Goal: Task Accomplishment & Management: Use online tool/utility

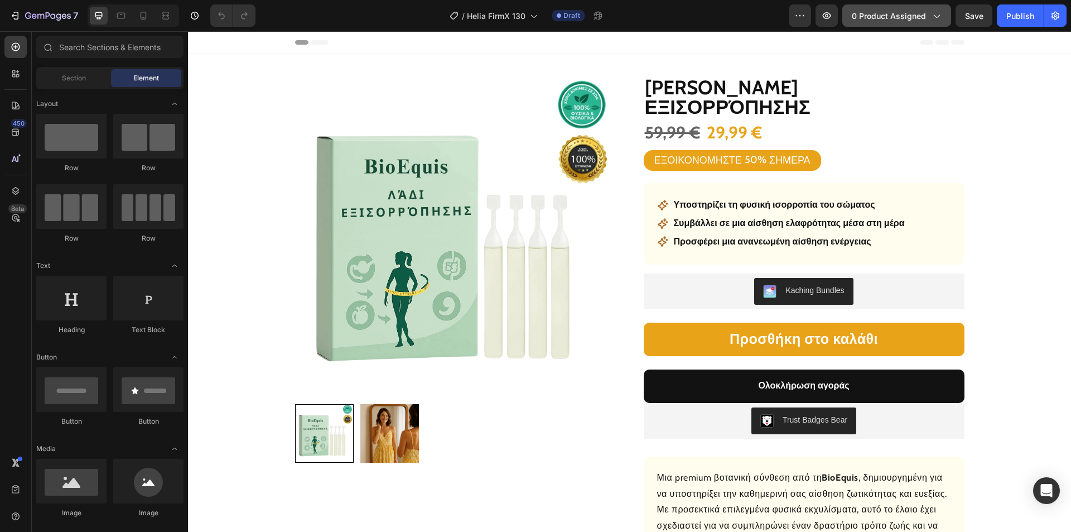
click at [882, 13] on span "0 product assigned" at bounding box center [889, 16] width 74 height 12
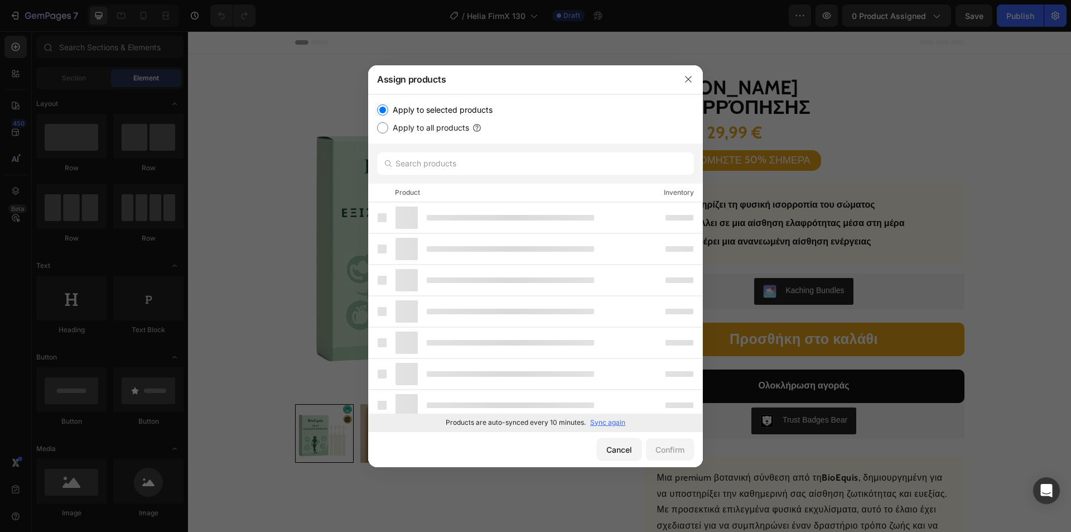
click at [602, 422] on p "Sync again" at bounding box center [607, 422] width 35 height 10
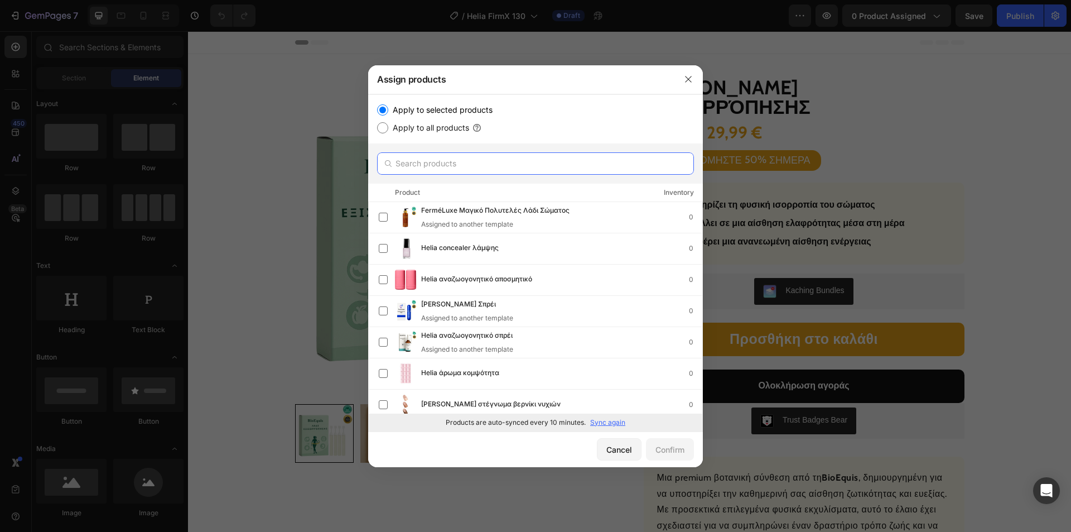
click at [469, 166] on input "text" at bounding box center [535, 163] width 317 height 22
paste input "Helia Σπρέι ευεξίας"
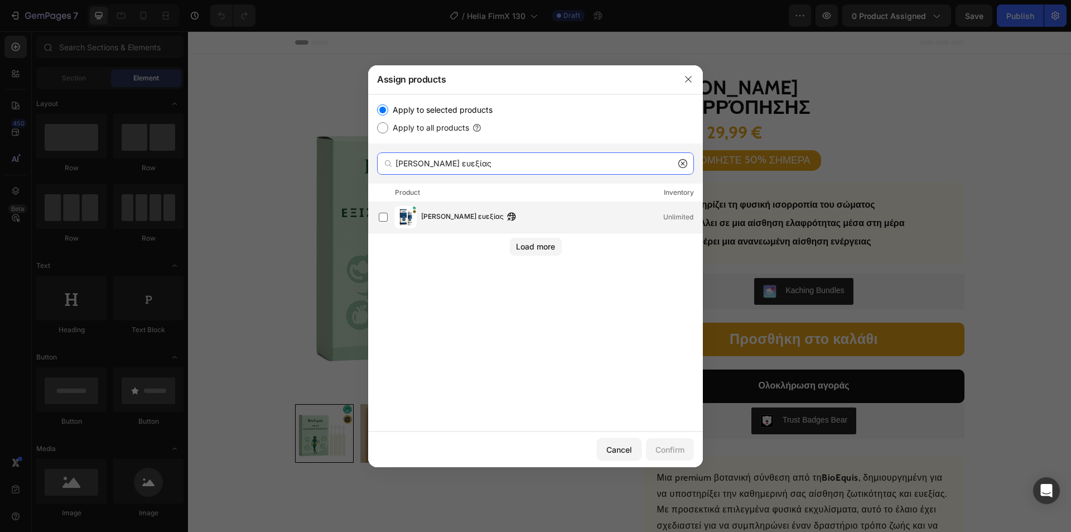
type input "Helia Σπρέι ευεξίας"
click at [442, 209] on div "Helia Σπρέι ευεξίας Unlimited" at bounding box center [541, 217] width 324 height 22
click at [663, 444] on div "Confirm" at bounding box center [670, 450] width 29 height 12
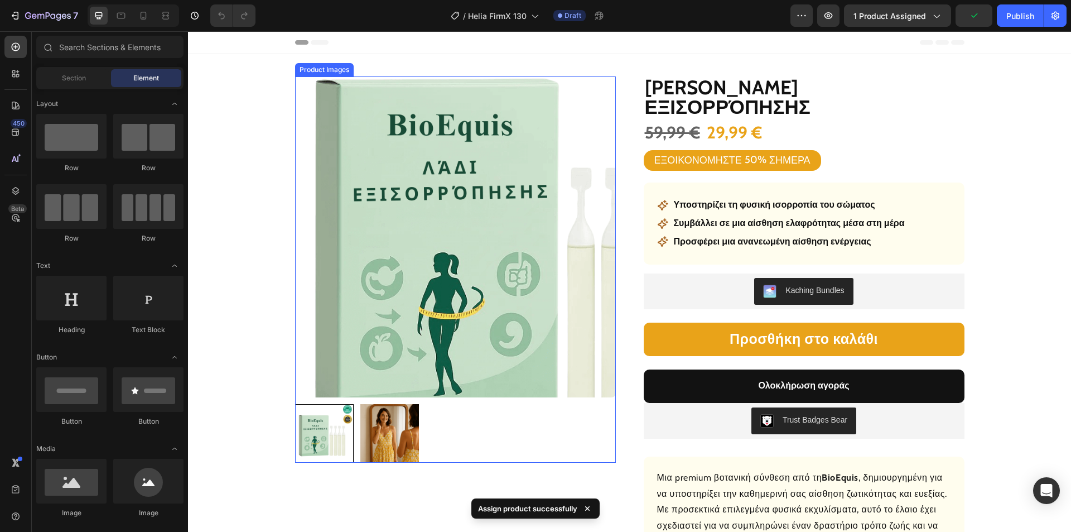
click at [312, 249] on img at bounding box center [455, 236] width 321 height 321
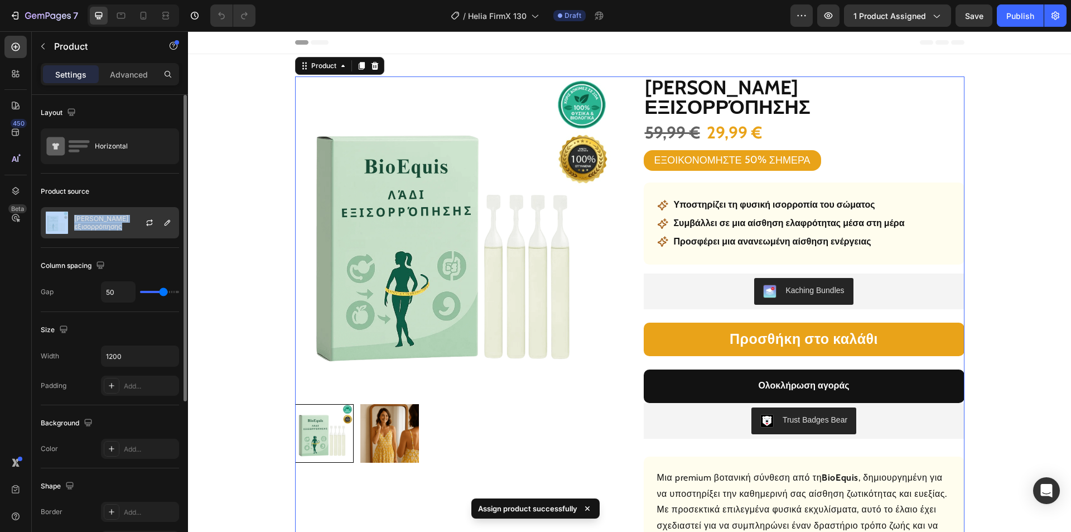
click at [94, 222] on p "Helia Λάδι εξισορρόπησης" at bounding box center [124, 223] width 100 height 16
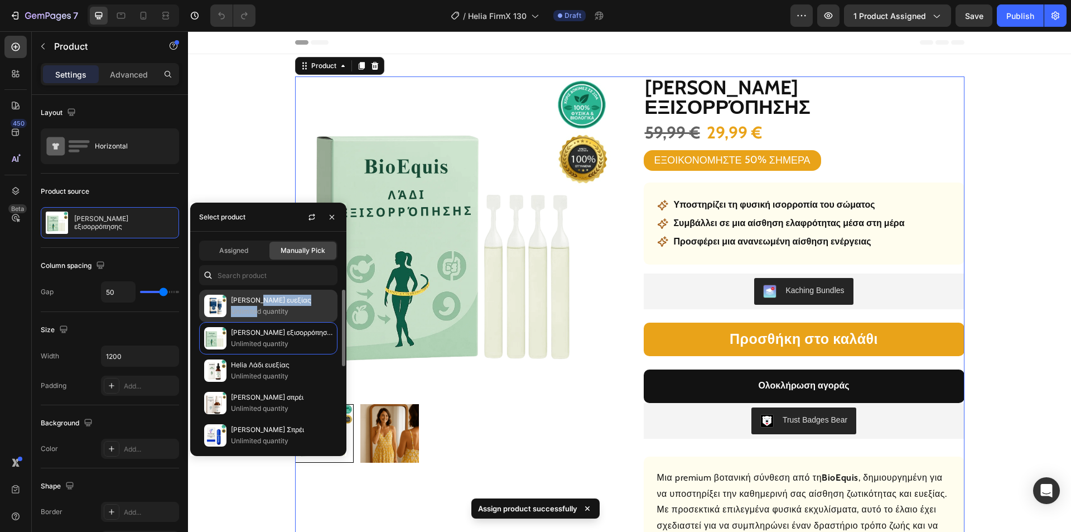
drag, startPoint x: 255, startPoint y: 306, endPoint x: 248, endPoint y: 304, distance: 6.9
click at [256, 305] on div "Helia Σπρέι ευεξίας Unlimited quantity" at bounding box center [282, 306] width 102 height 22
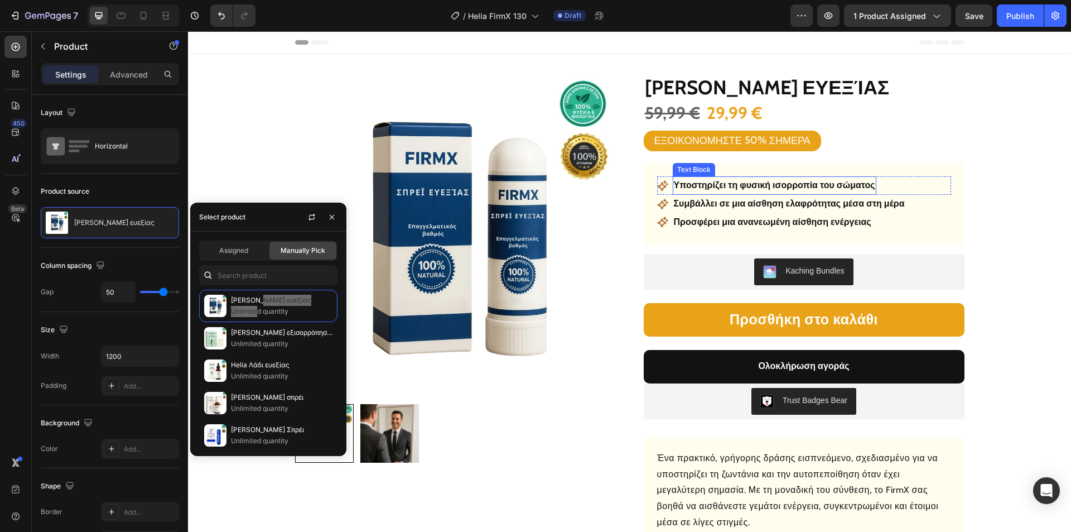
click at [753, 186] on p "Υποστηρίζει τη φυσική ισορροπία του σώματος" at bounding box center [774, 185] width 201 height 16
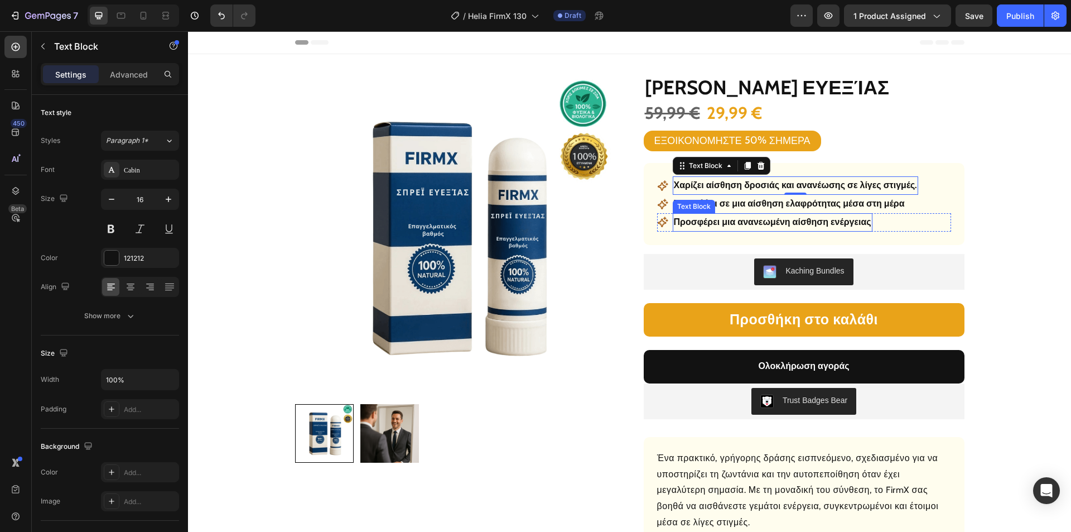
click at [709, 204] on div "Text Block" at bounding box center [694, 206] width 42 height 13
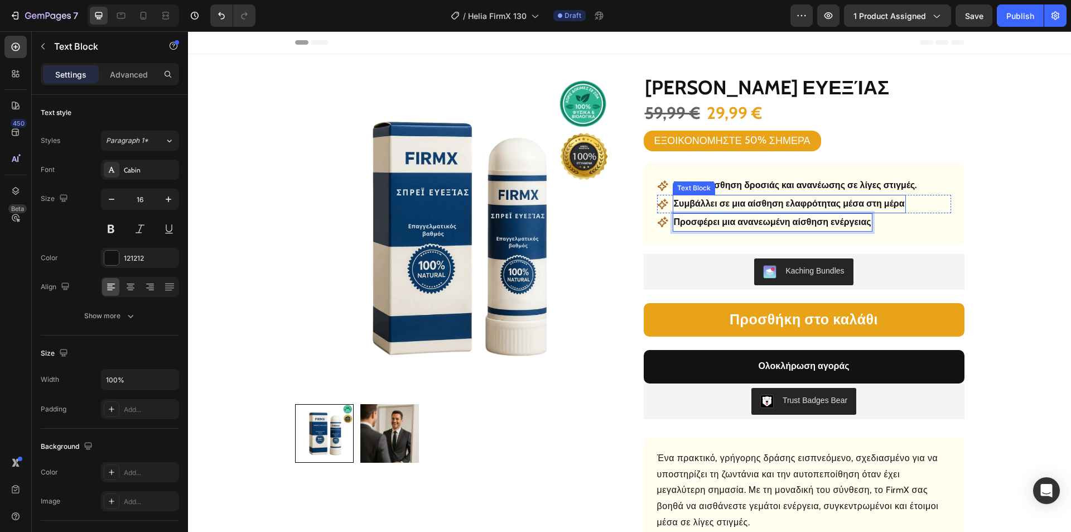
click at [792, 204] on p "Συμβάλλει σε μια αίσθηση ελαφρότητας μέσα στη μέρα" at bounding box center [789, 204] width 231 height 16
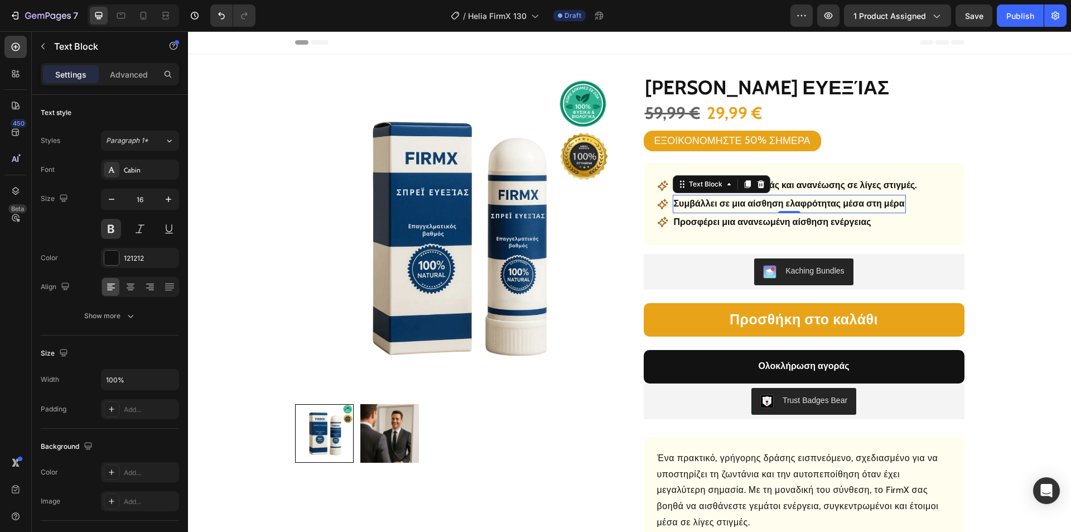
click at [792, 204] on p "Συμβάλλει σε μια αίσθηση ελαφρότητας μέσα στη μέρα" at bounding box center [789, 204] width 231 height 16
click at [747, 222] on p "Προσφέρει μια ανανεωμένη αίσθηση ενέργειας" at bounding box center [773, 222] width 198 height 16
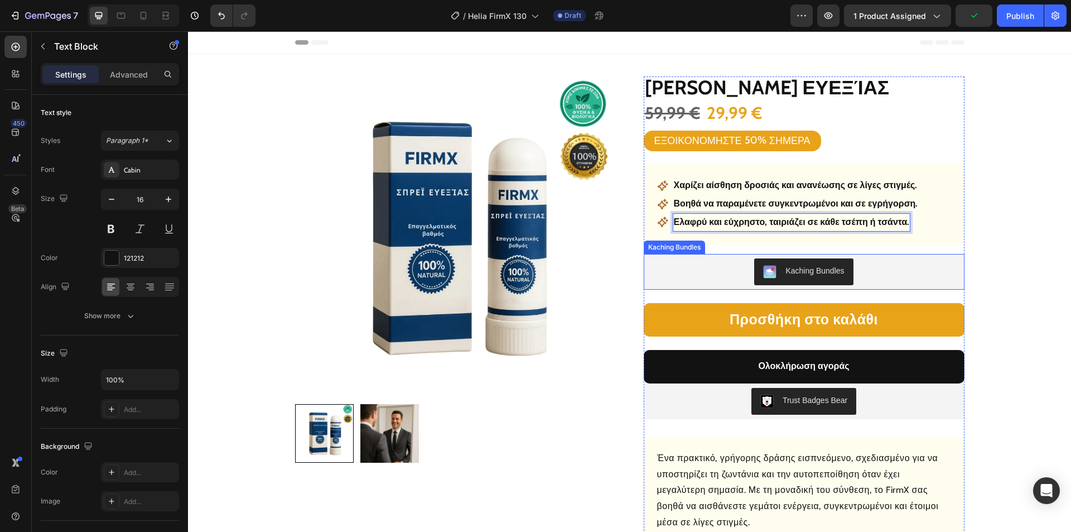
scroll to position [335, 0]
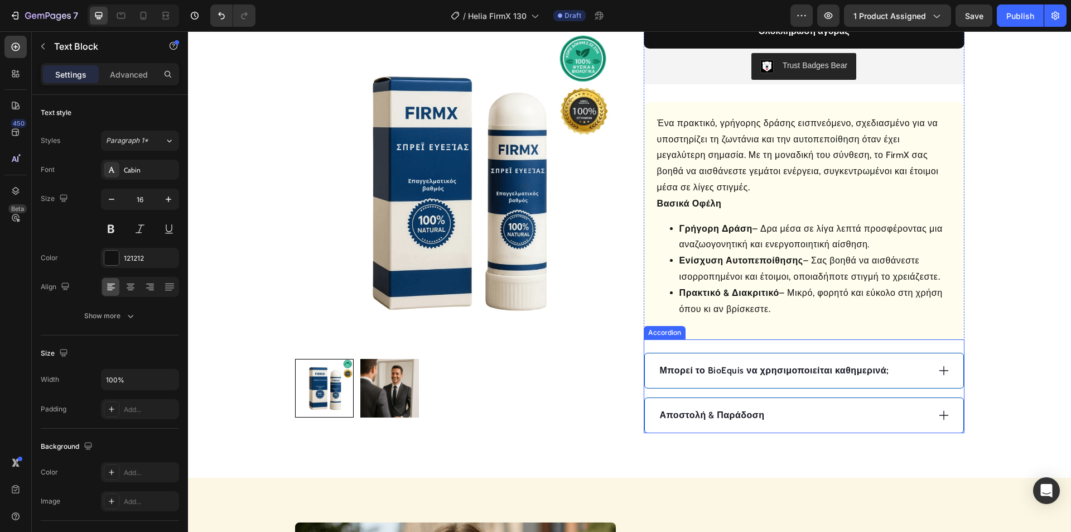
click at [816, 403] on div "Αποστολή & Παράδοση" at bounding box center [804, 415] width 319 height 35
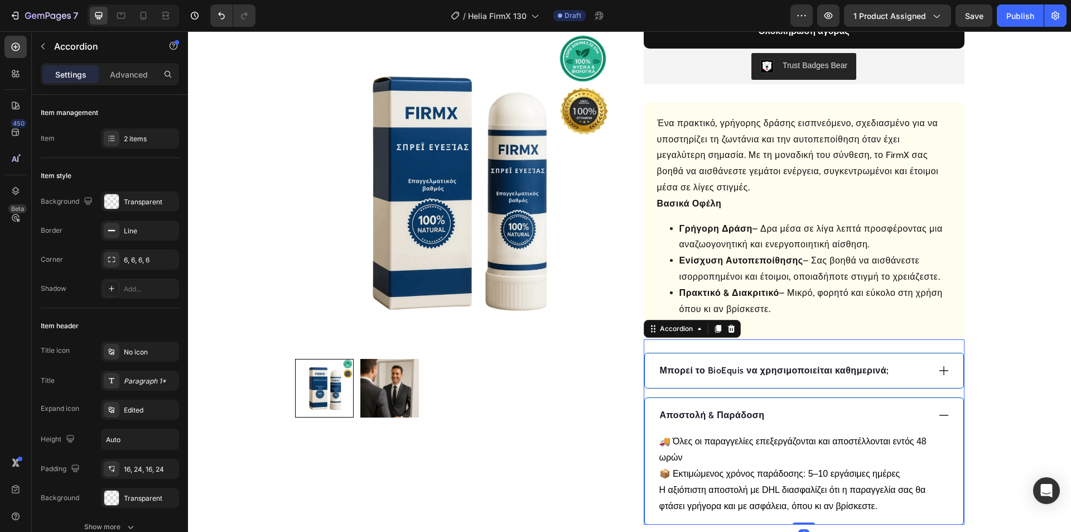
click at [816, 403] on div "Αποστολή & Παράδοση" at bounding box center [804, 415] width 319 height 35
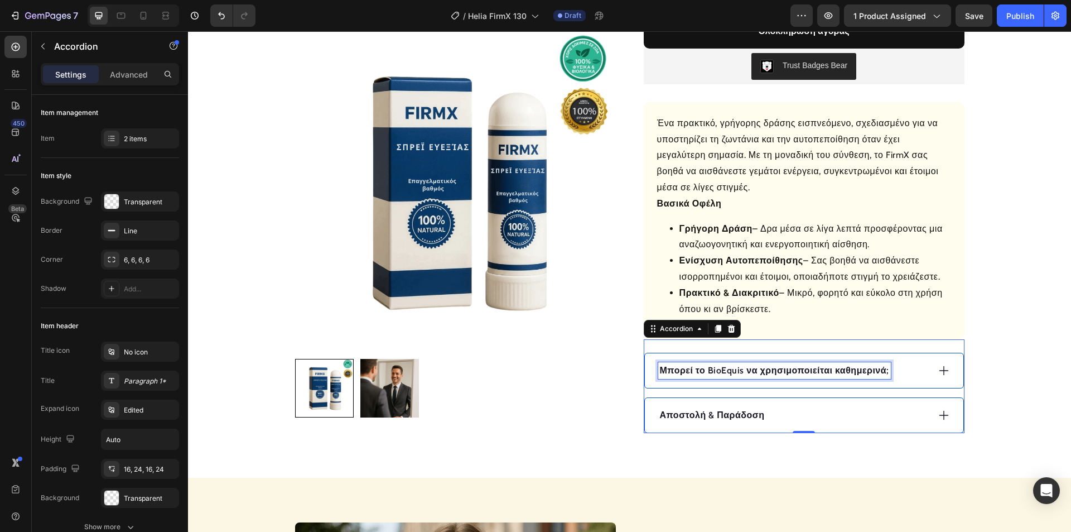
click at [848, 374] on p "Μπορεί το BioEquis να χρησιμοποιείται καθημερινά;" at bounding box center [774, 370] width 229 height 13
click at [836, 371] on p "Μπορεί το BioEquis να χρησιμοποιείται καθημερινά;" at bounding box center [774, 370] width 229 height 13
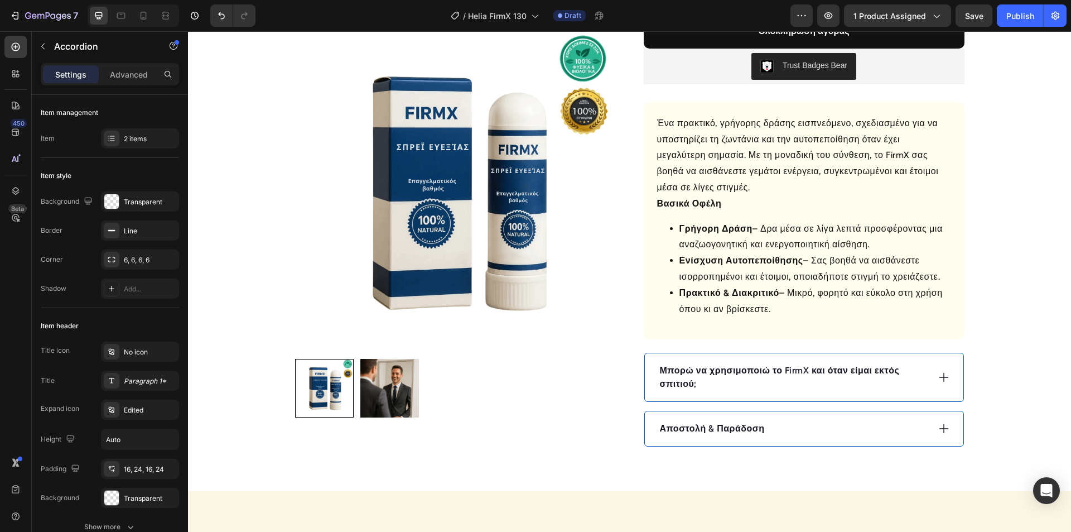
click at [939, 376] on icon at bounding box center [944, 377] width 12 height 12
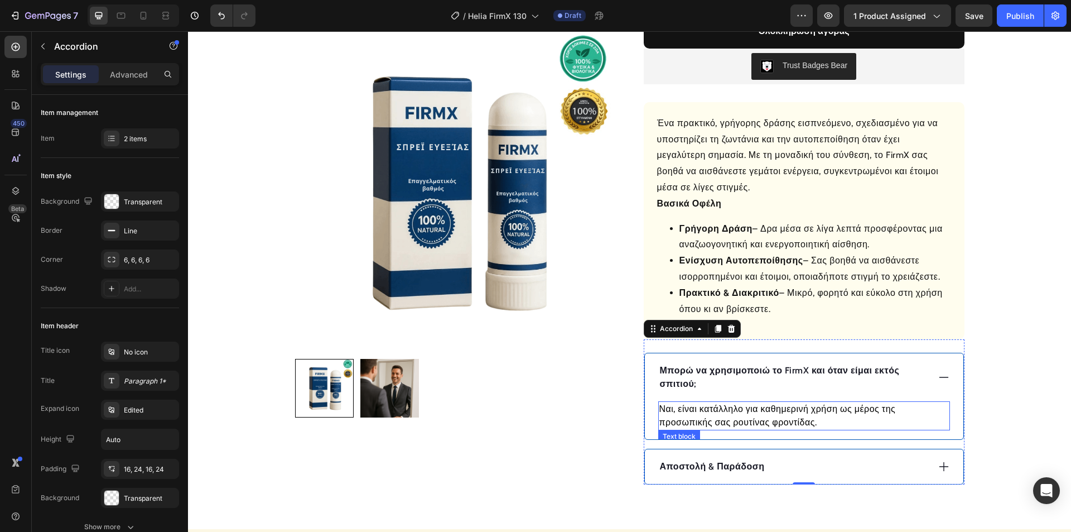
click at [724, 410] on p "Ναι, είναι κατάλληλο για καθημερινή χρήση ως μέρος της προσωπικής σας ρουτίνας …" at bounding box center [805, 415] width 290 height 27
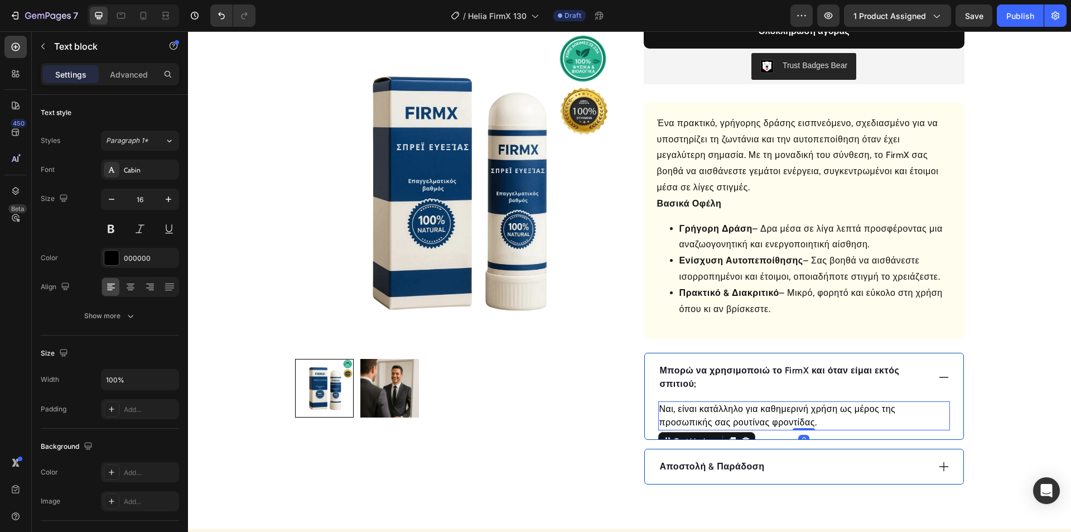
click at [725, 410] on p "Ναι, είναι κατάλληλο για καθημερινή χρήση ως μέρος της προσωπικής σας ρουτίνας …" at bounding box center [805, 415] width 290 height 27
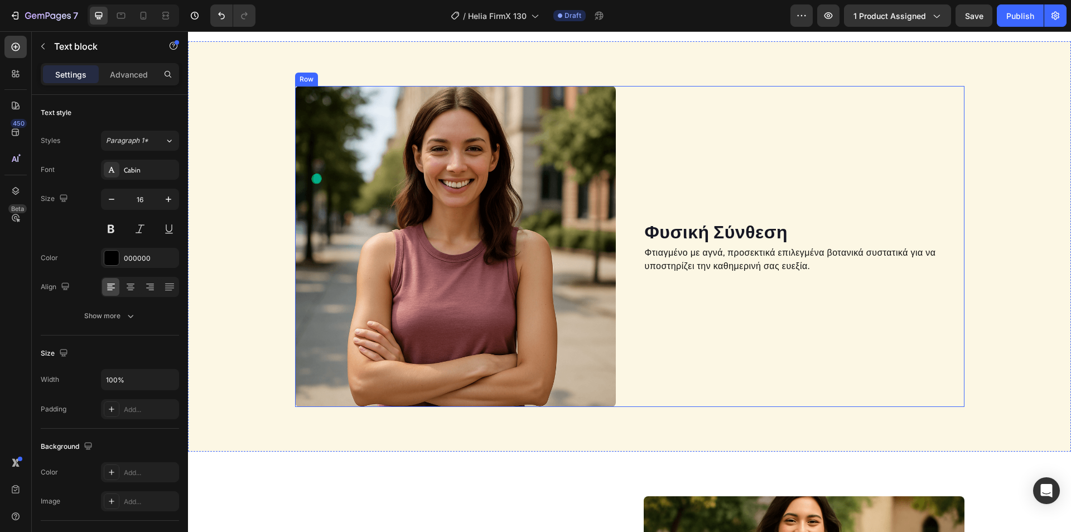
scroll to position [837, 0]
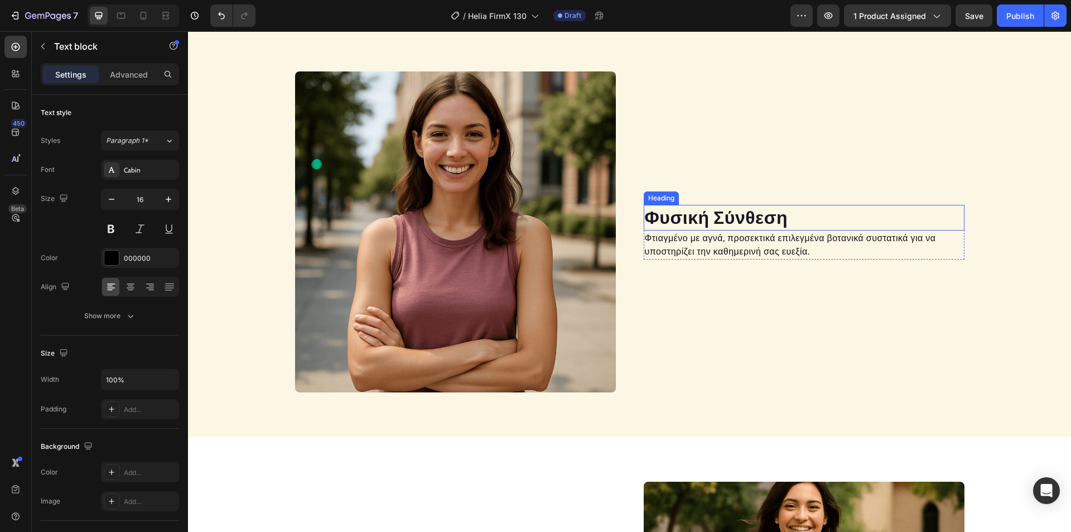
click at [706, 218] on h2 "Φυσική Σύνθεση" at bounding box center [804, 218] width 321 height 26
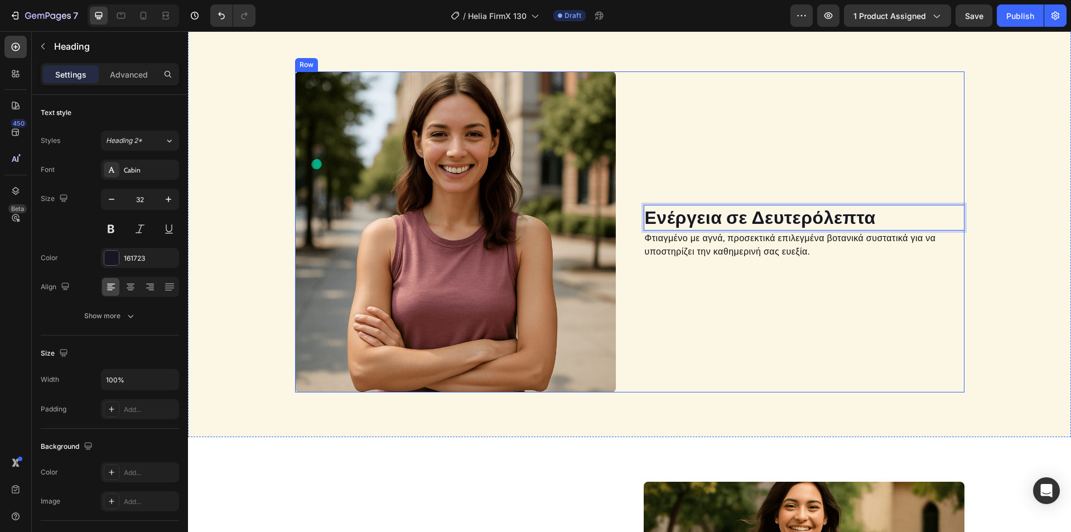
click at [737, 253] on p "Φτιαγμένο με αγνά, προσεκτικά επιλεγμένα βοτανικά συστατικά για να υποστηρίζει …" at bounding box center [804, 245] width 319 height 27
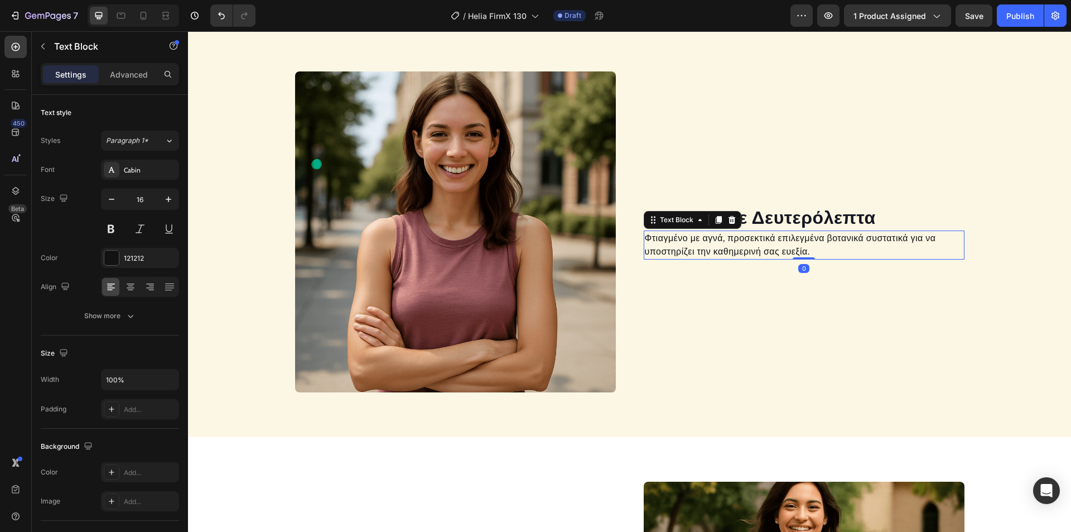
click at [738, 252] on p "Φτιαγμένο με αγνά, προσεκτικά επιλεγμένα βοτανικά συστατικά για να υποστηρίζει …" at bounding box center [804, 245] width 319 height 27
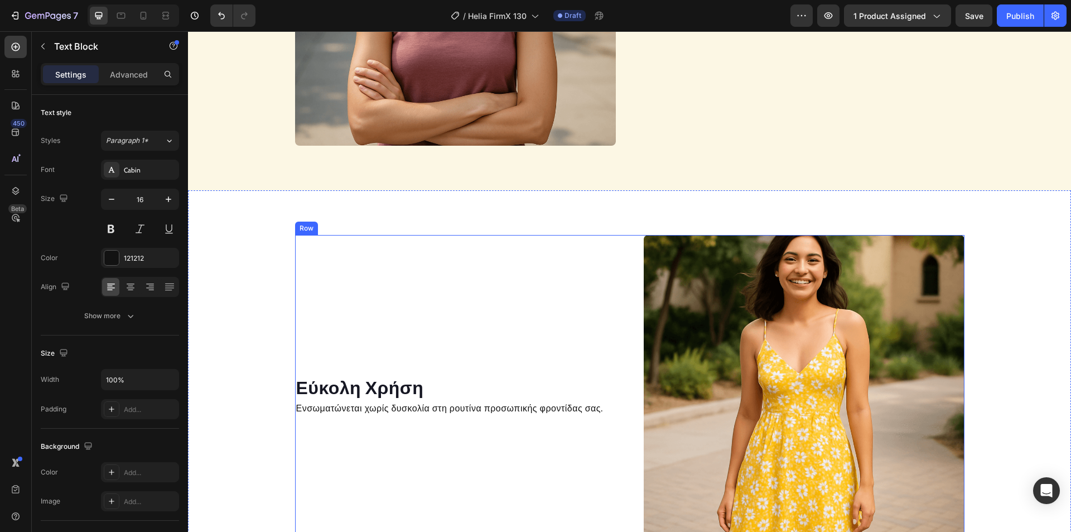
scroll to position [1060, 0]
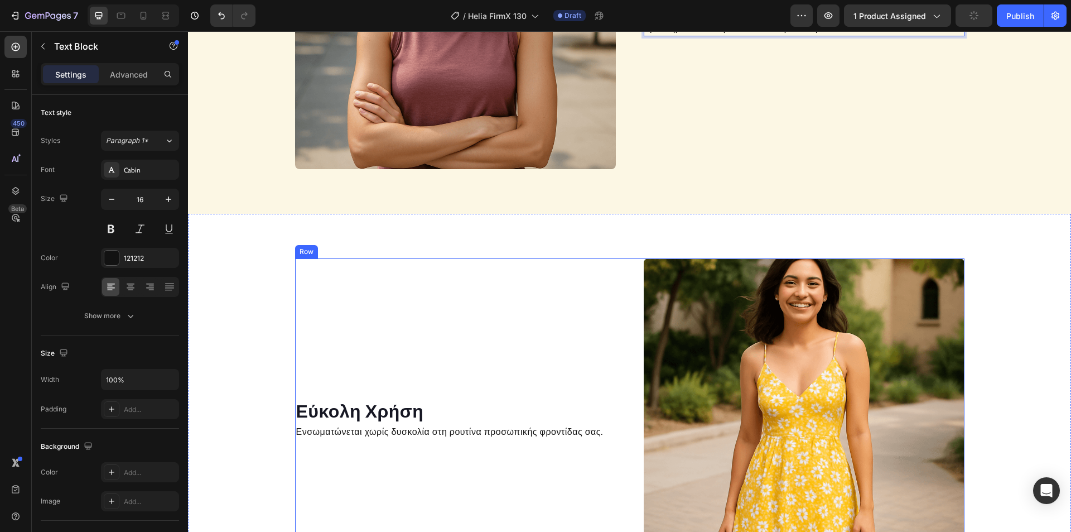
click at [379, 402] on h2 "Εύκολη Χρήση" at bounding box center [455, 411] width 321 height 26
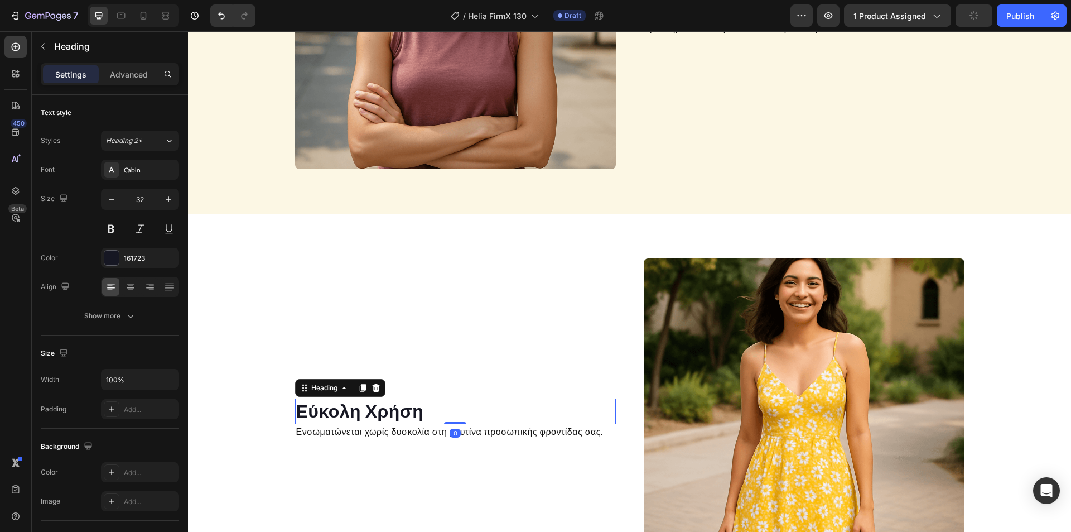
click at [370, 411] on h2 "Εύκολη Χρήση" at bounding box center [455, 411] width 321 height 26
click at [370, 411] on p "Εύκολη Χρήση" at bounding box center [455, 411] width 319 height 23
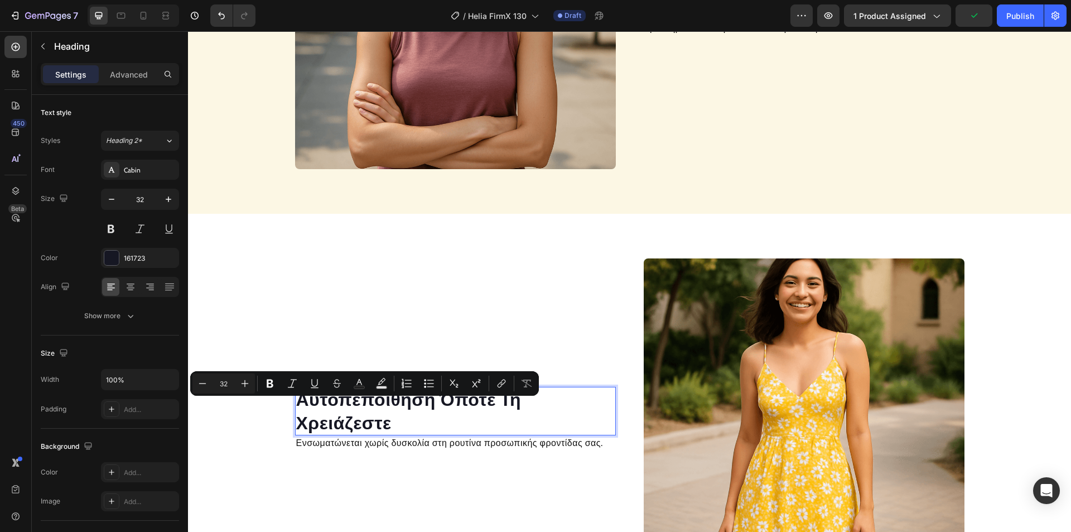
scroll to position [1048, 0]
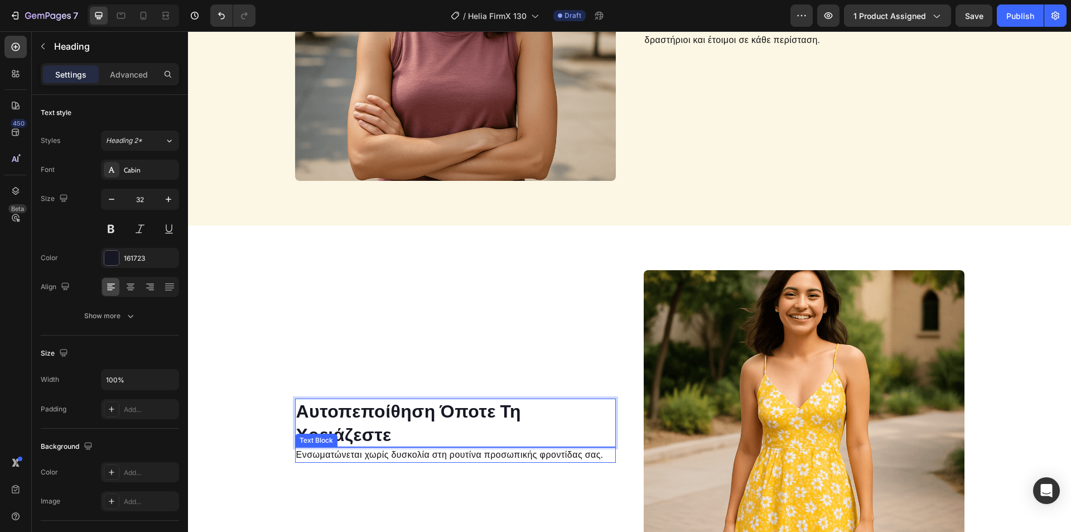
click at [369, 456] on p "Ενσωματώνεται χωρίς δυσκολία στη ρουτίνα προσωπικής φροντίδας σας." at bounding box center [455, 454] width 319 height 13
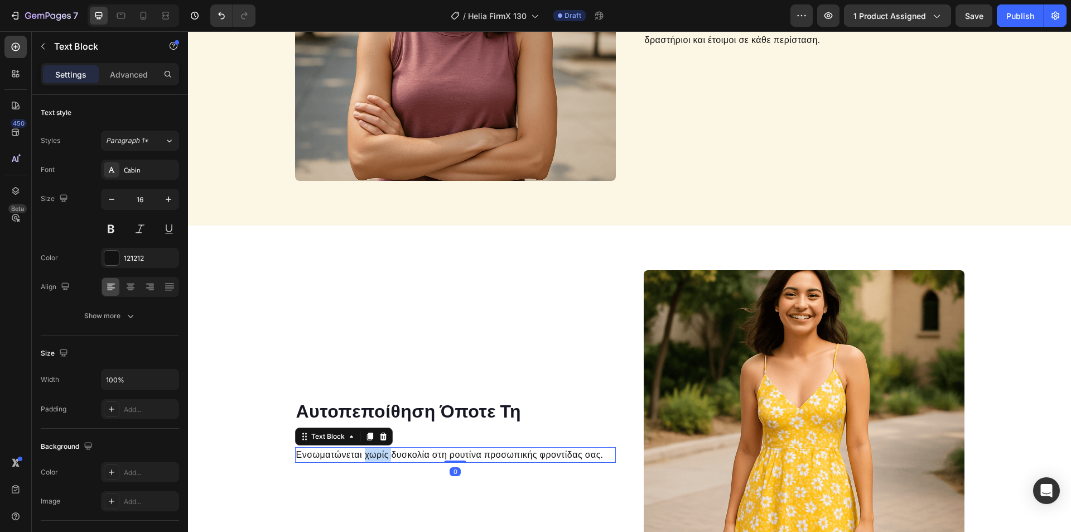
click at [370, 456] on p "Ενσωματώνεται χωρίς δυσκολία στη ρουτίνα προσωπικής φροντίδας σας." at bounding box center [455, 454] width 319 height 13
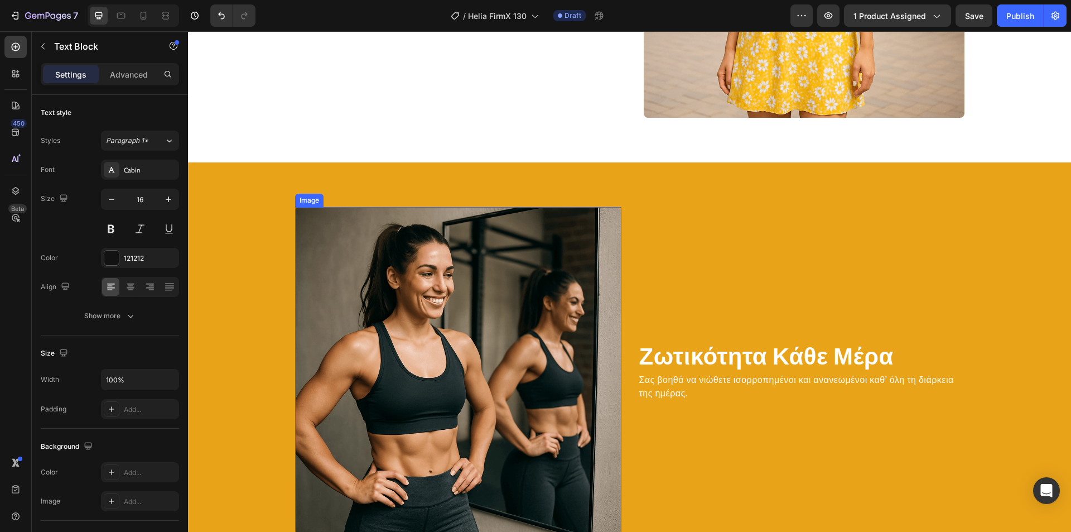
scroll to position [1600, 0]
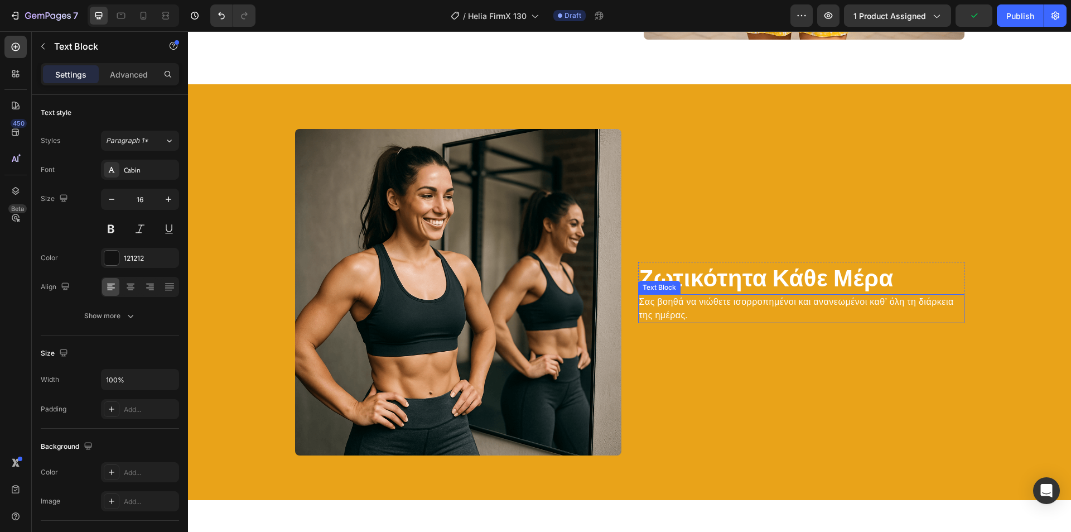
click at [730, 277] on h2 "Ζωτικότητα Κάθε Μέρα" at bounding box center [801, 278] width 326 height 33
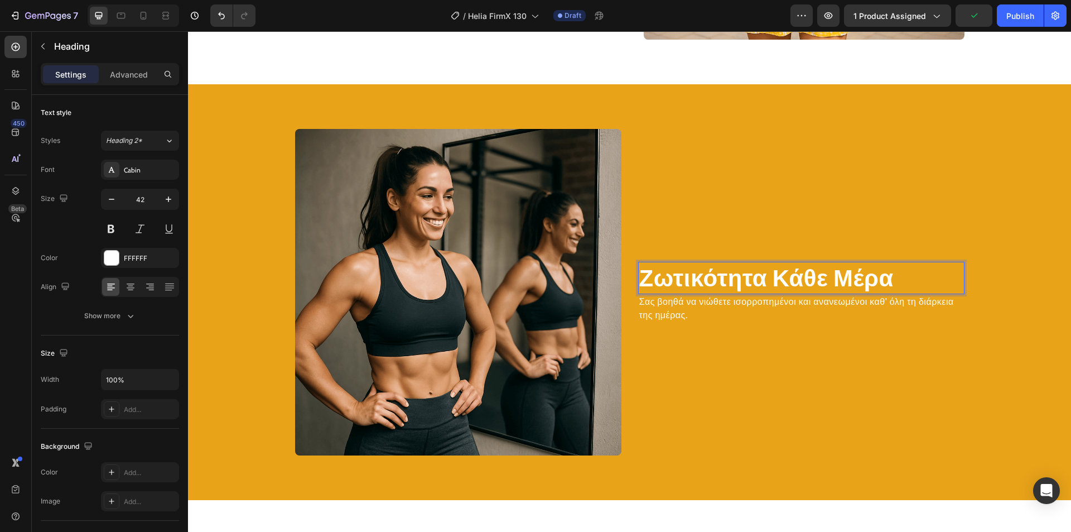
click at [730, 277] on h2 "Ζωτικότητα Κάθε Μέρα" at bounding box center [801, 278] width 326 height 33
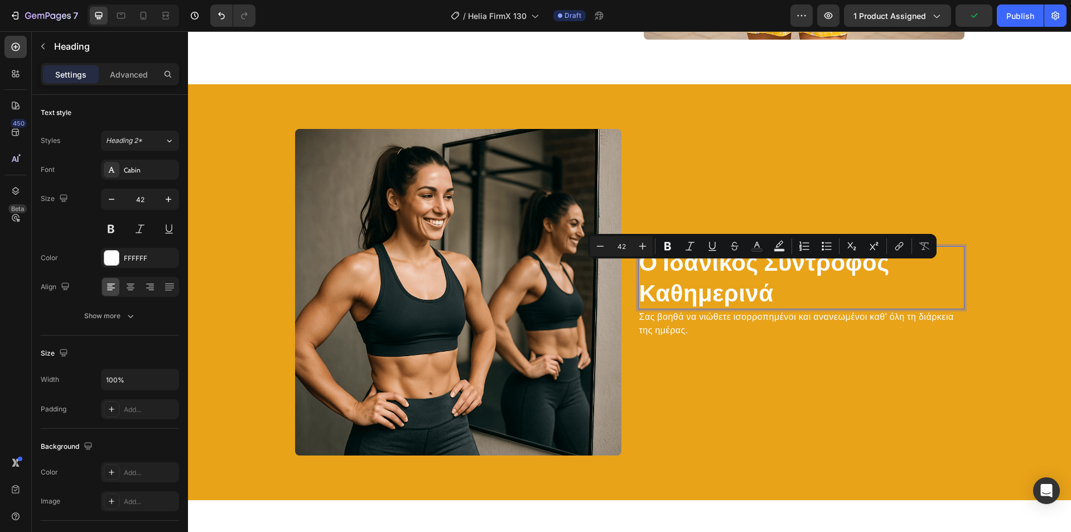
scroll to position [1584, 0]
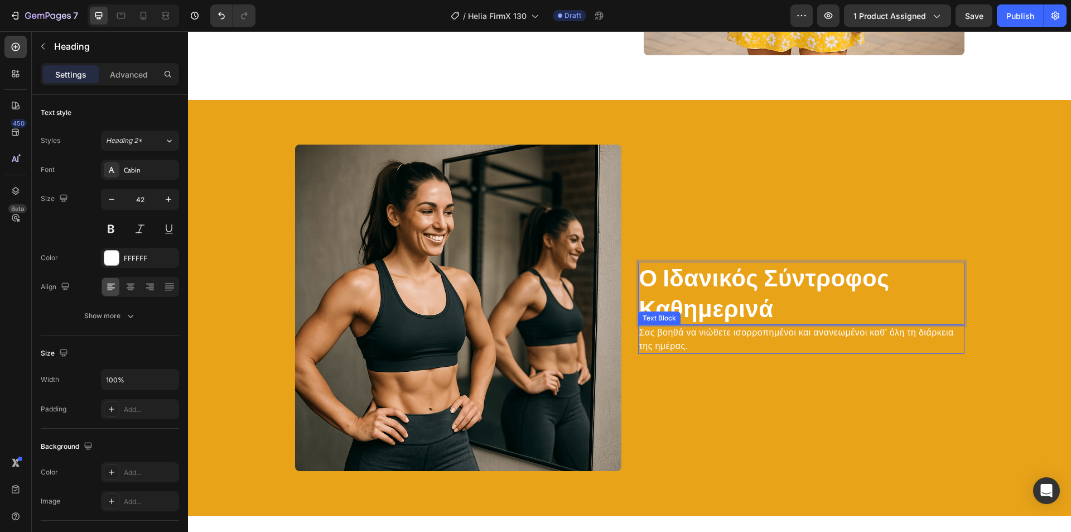
click at [662, 341] on p "Σας βοηθά να νιώθετε ισορροπημένοι και ανανεωμένοι καθ’ όλη τη διάρκεια της ημέ…" at bounding box center [801, 339] width 324 height 27
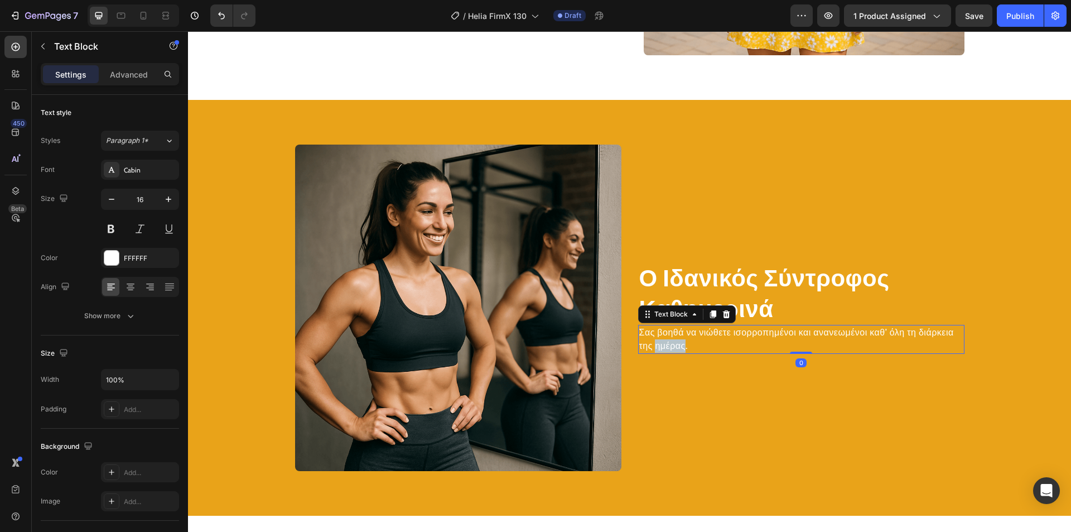
click at [662, 341] on p "Σας βοηθά να νιώθετε ισορροπημένοι και ανανεωμένοι καθ’ όλη τη διάρκεια της ημέ…" at bounding box center [801, 339] width 324 height 27
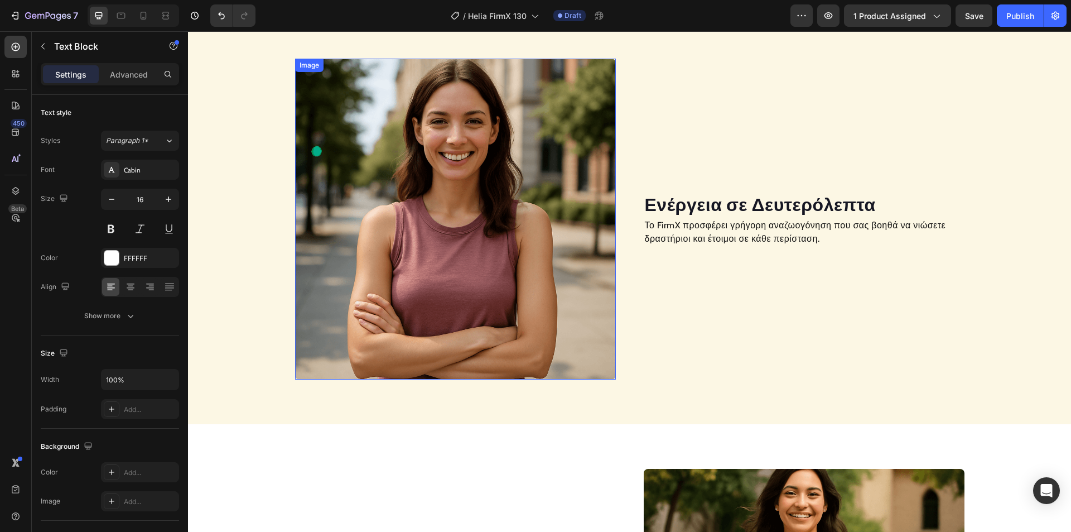
click at [435, 282] on img at bounding box center [455, 219] width 321 height 321
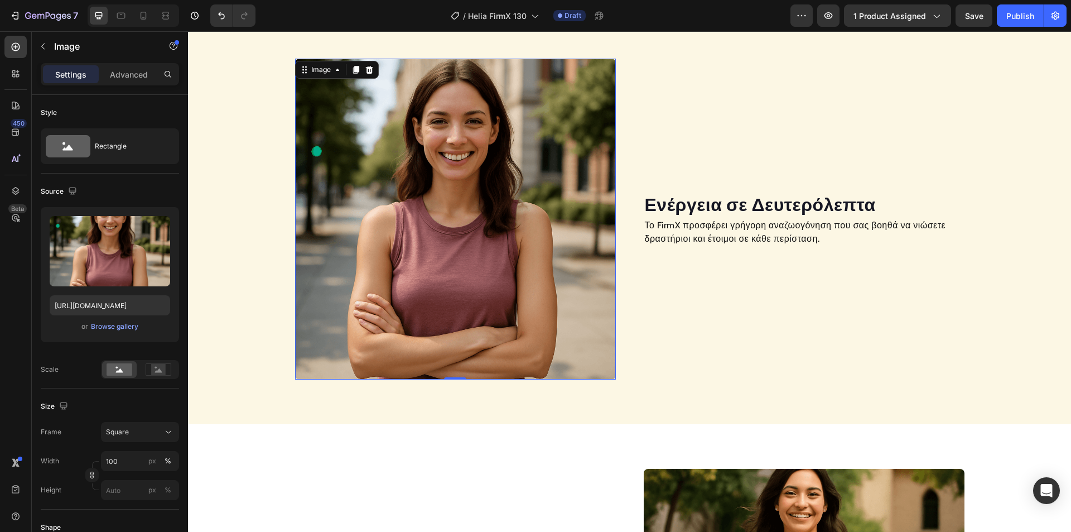
scroll to position [803, 0]
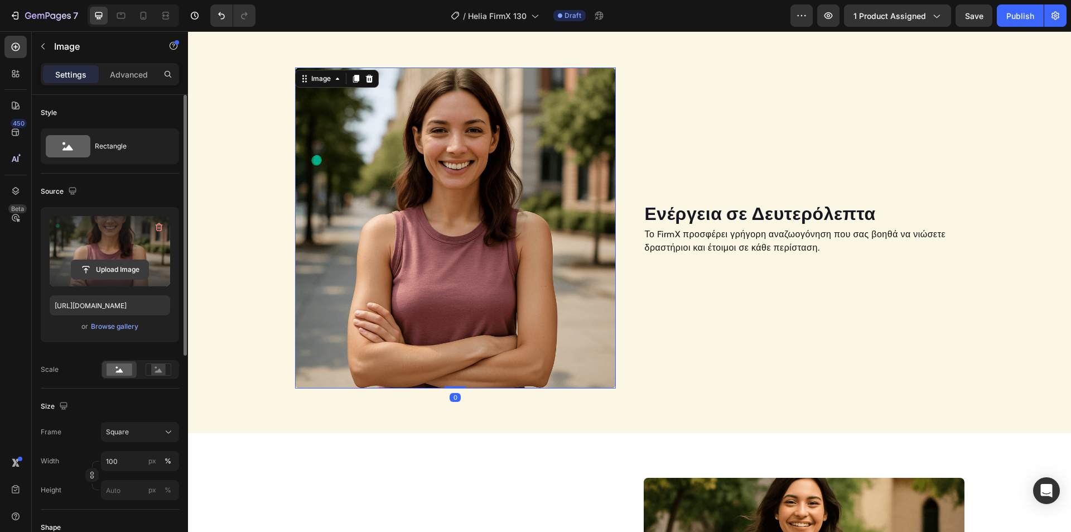
click at [94, 270] on input "file" at bounding box center [109, 269] width 77 height 19
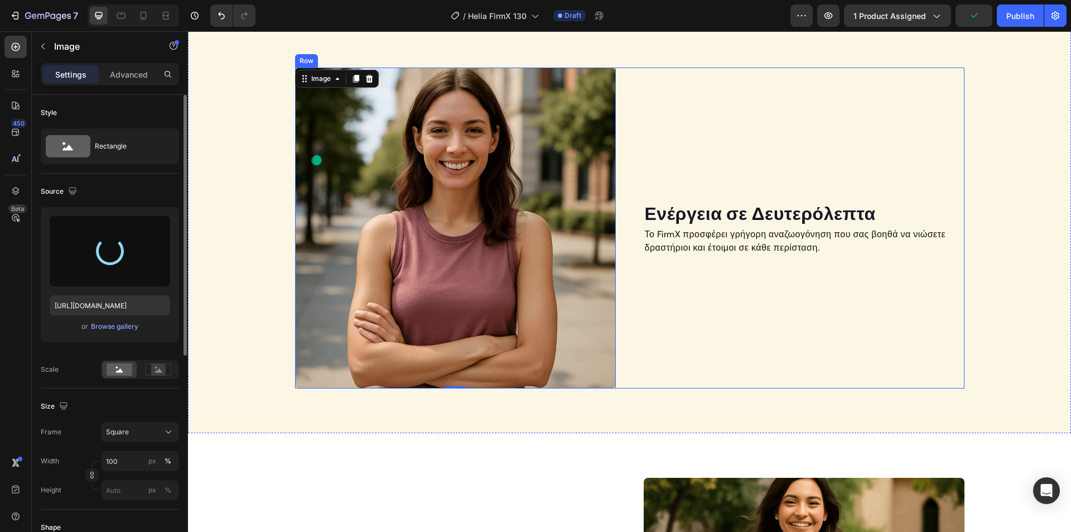
type input "https://cdn.shopify.com/s/files/1/0915/8931/2891/files/gempages_576527900862317…"
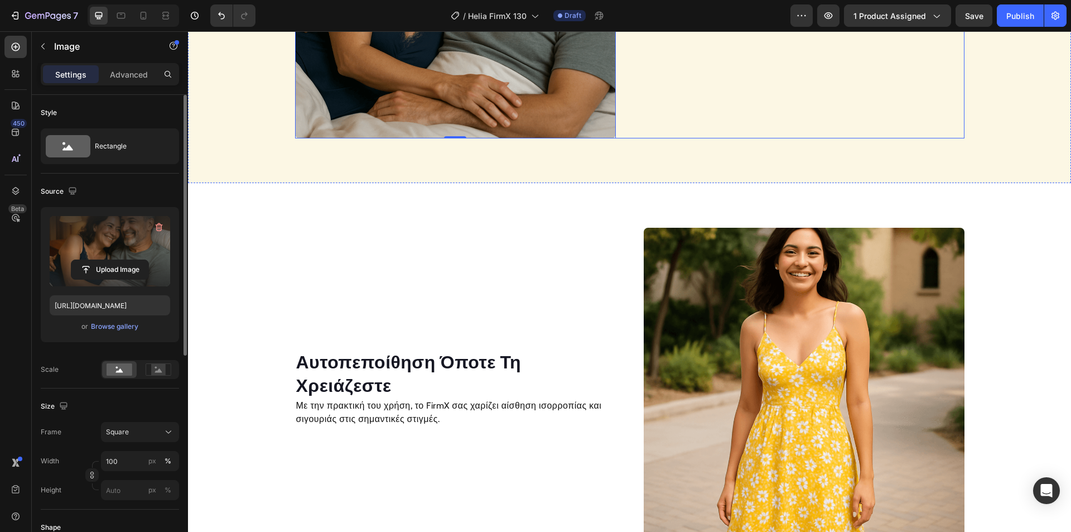
scroll to position [1082, 0]
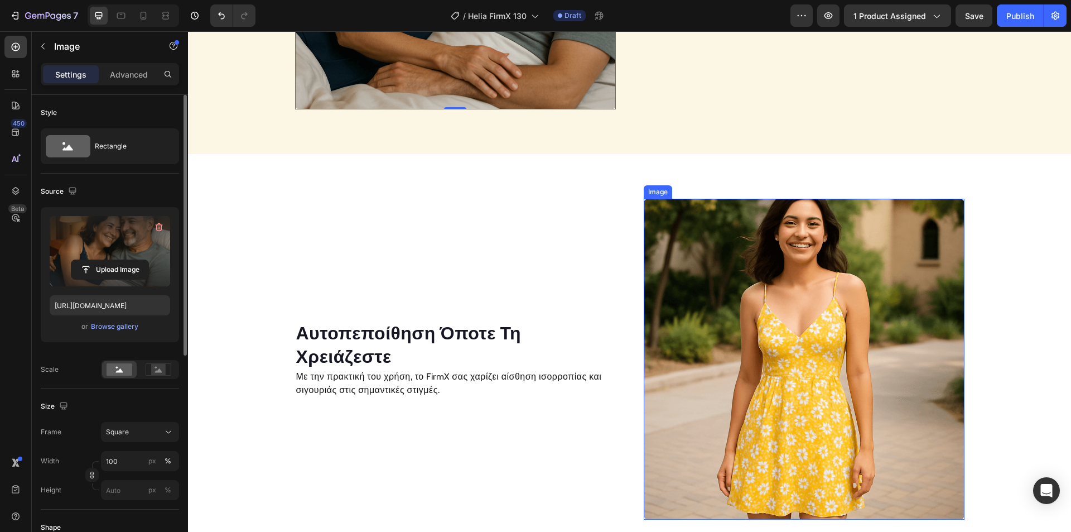
click at [755, 296] on img at bounding box center [804, 359] width 321 height 321
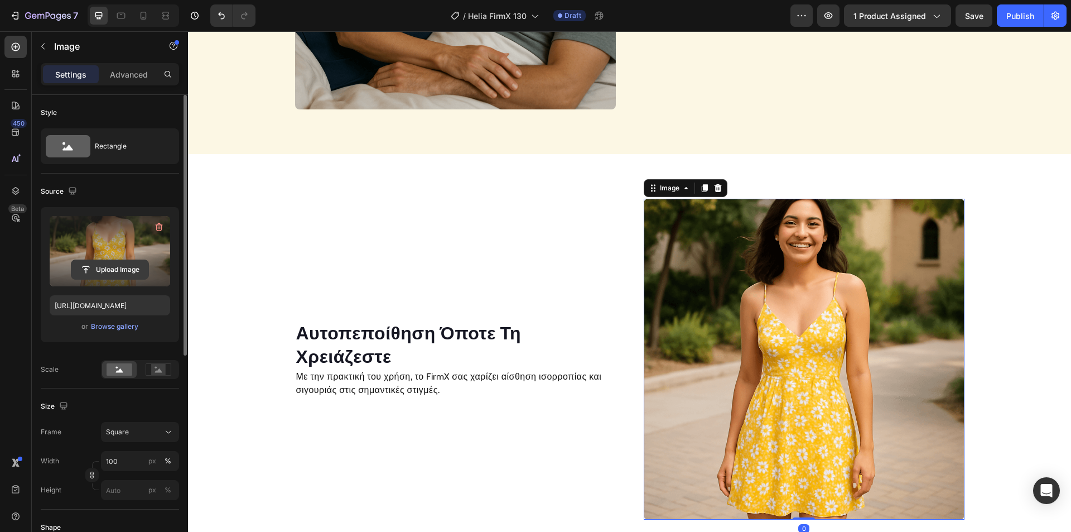
click at [104, 271] on input "file" at bounding box center [109, 269] width 77 height 19
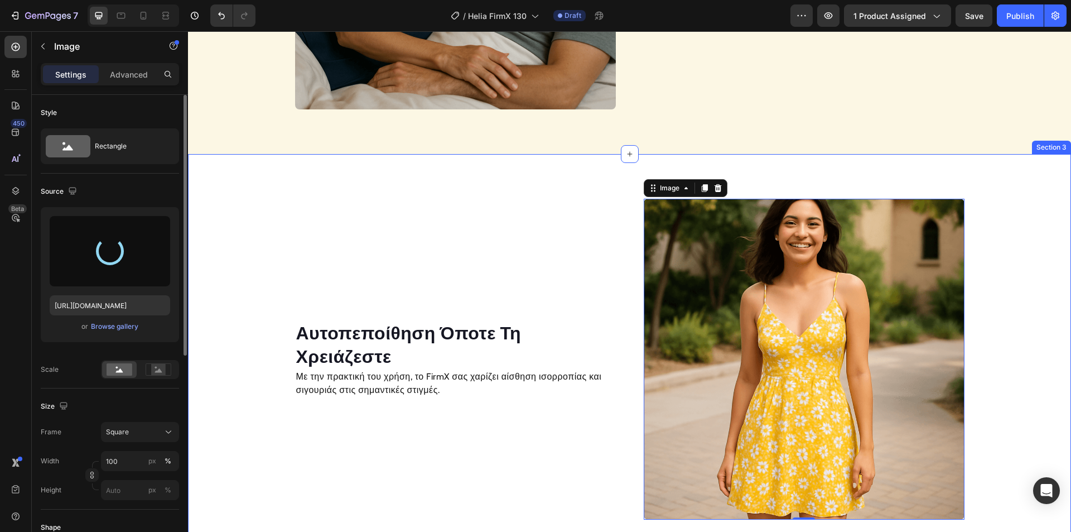
type input "https://cdn.shopify.com/s/files/1/0915/8931/2891/files/gempages_576527900862317…"
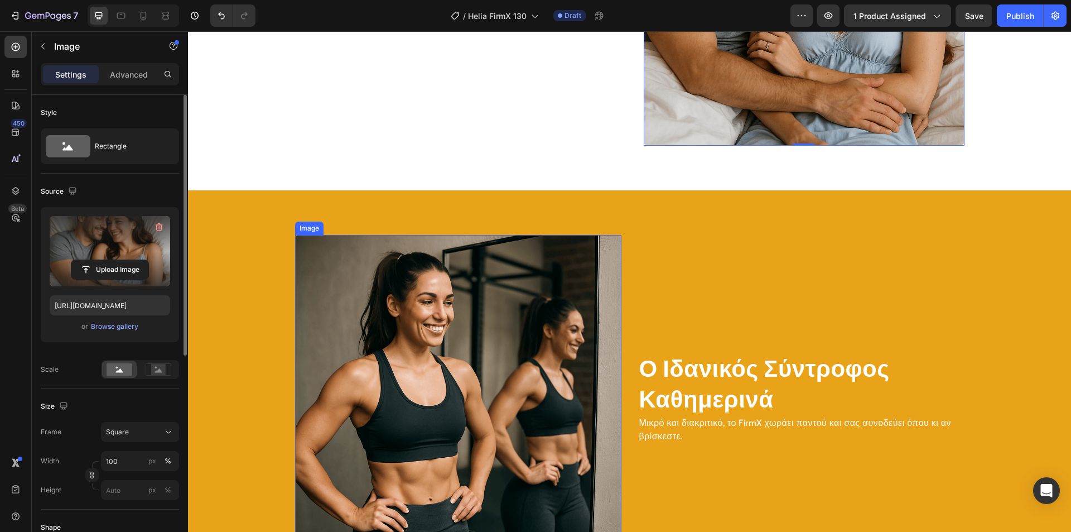
scroll to position [1473, 0]
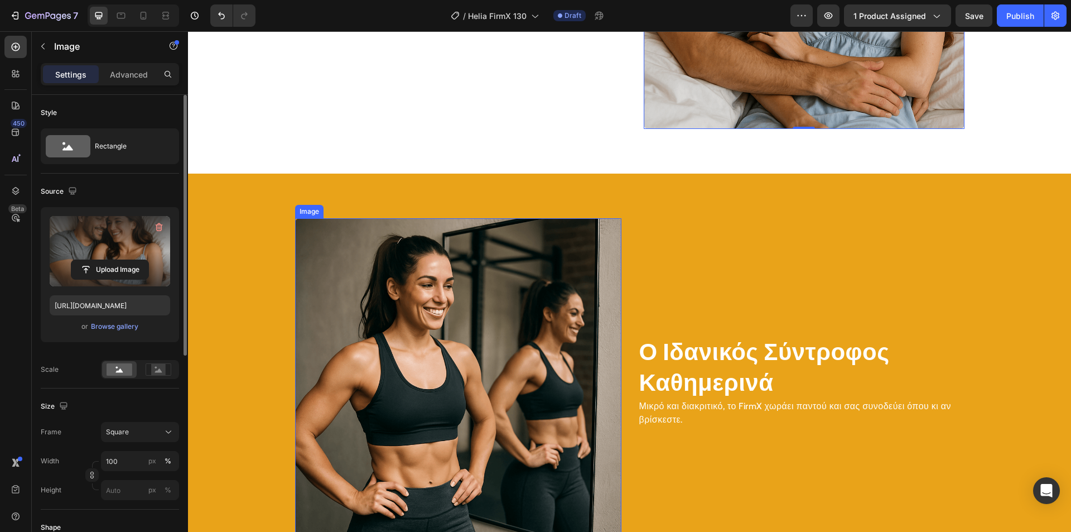
click at [432, 358] on img at bounding box center [458, 381] width 326 height 326
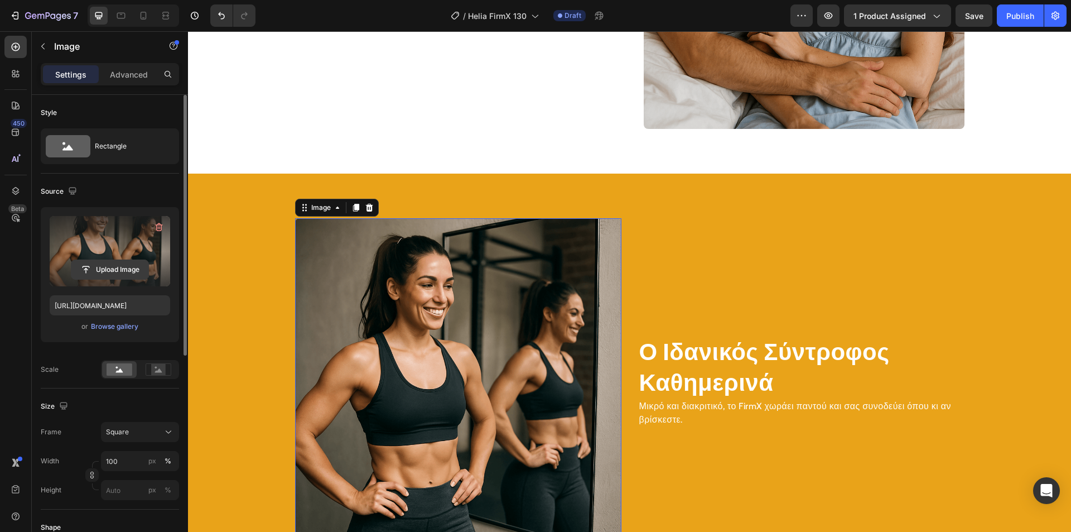
click at [131, 270] on input "file" at bounding box center [109, 269] width 77 height 19
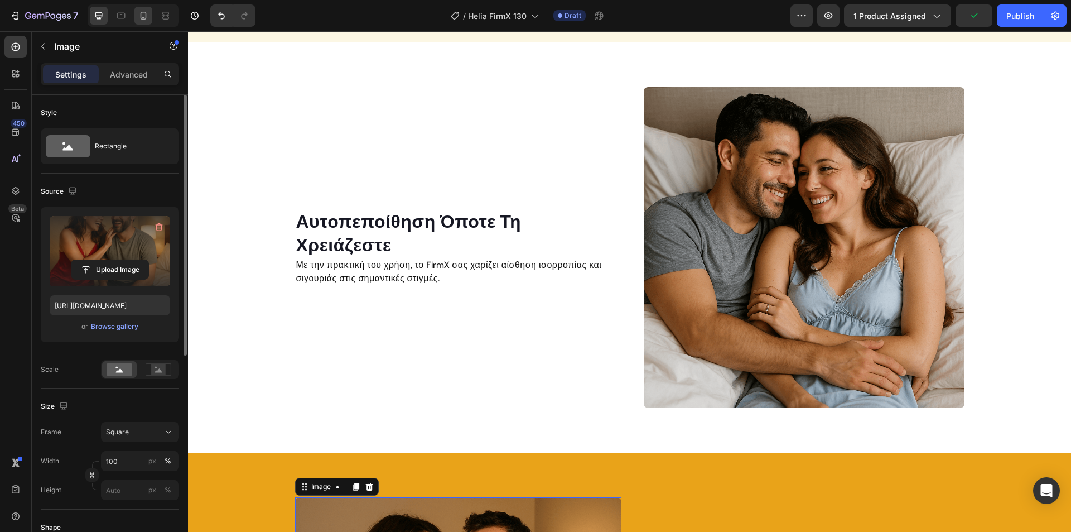
click at [143, 16] on icon at bounding box center [143, 15] width 11 height 11
type input "https://cdn.shopify.com/s/files/1/0915/8931/2891/files/gempages_576527900862317…"
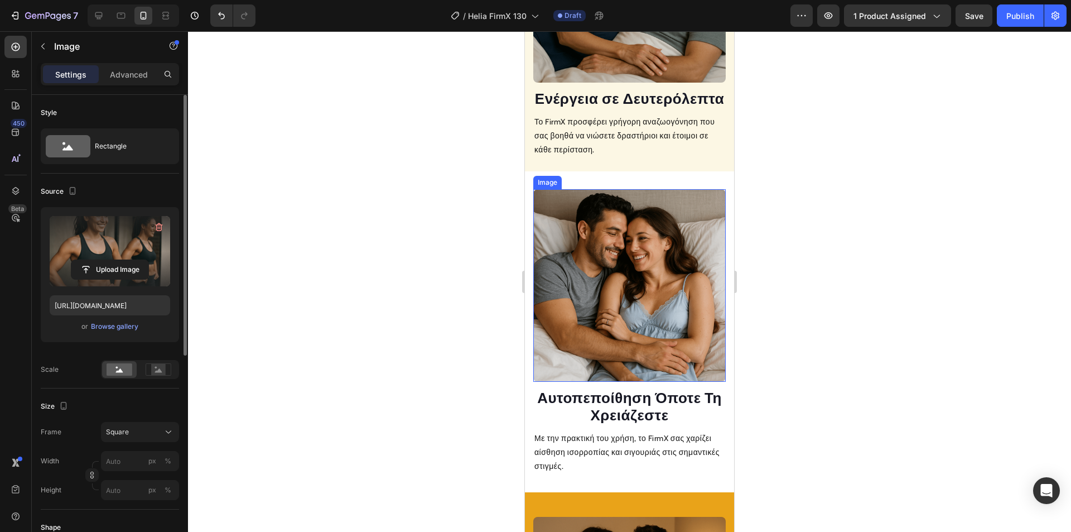
click at [601, 258] on img at bounding box center [629, 285] width 193 height 193
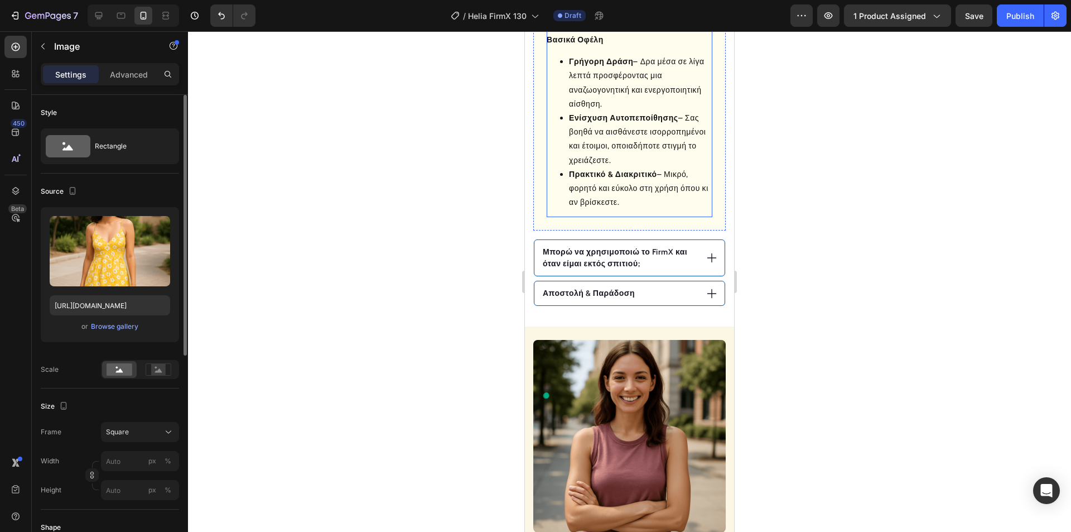
click at [655, 182] on ul "Γρήγορη Δράση – Δρα μέσα σε λίγα λεπτά προσφέροντας μια αναζωογονητική και ενερ…" at bounding box center [630, 132] width 166 height 155
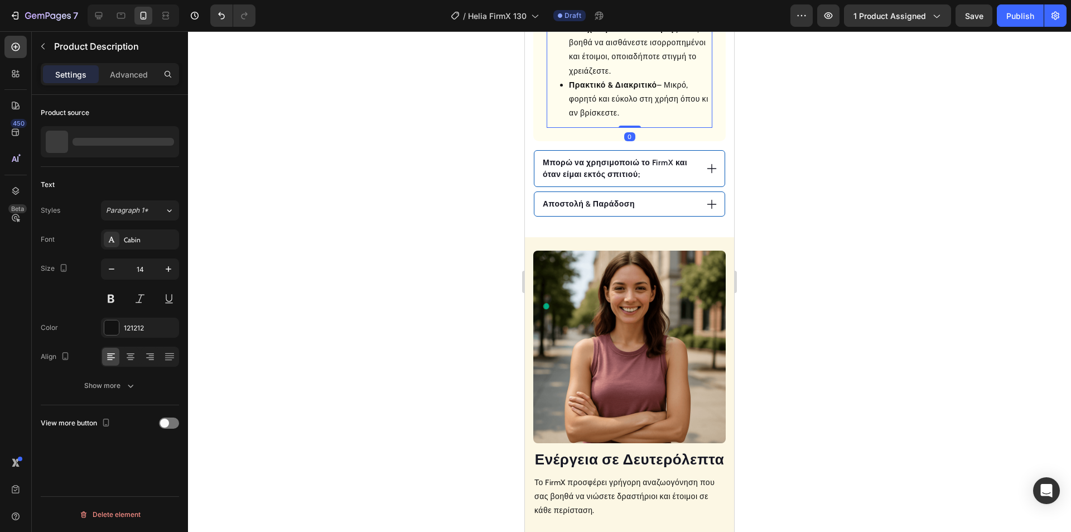
scroll to position [900, 0]
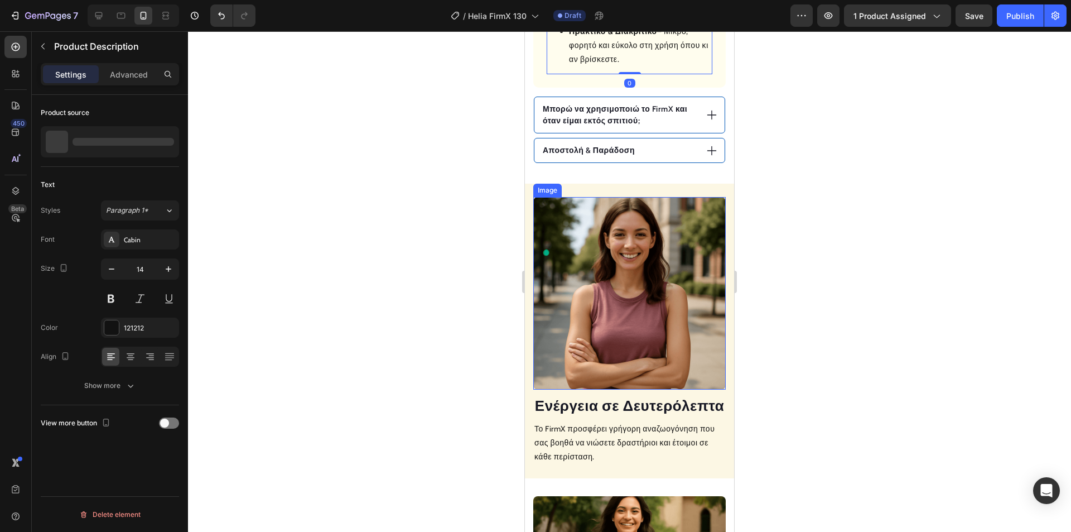
click at [613, 274] on img at bounding box center [629, 293] width 193 height 193
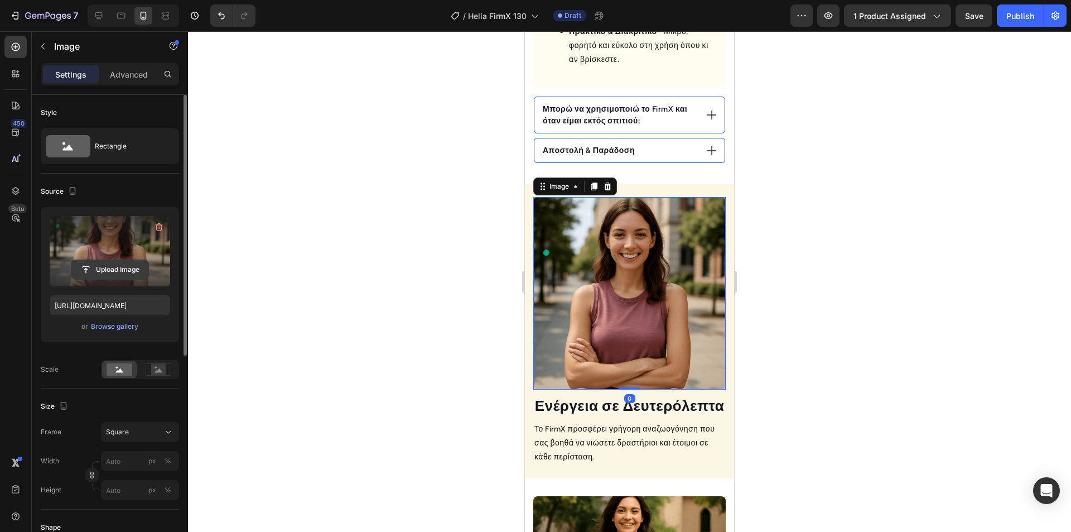
click at [119, 271] on input "file" at bounding box center [109, 269] width 77 height 19
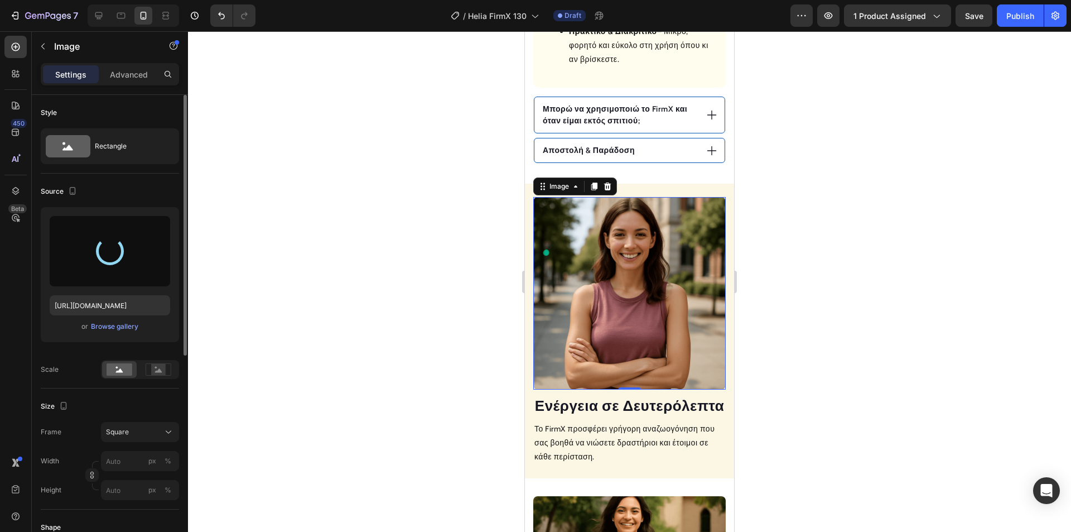
type input "https://cdn.shopify.com/s/files/1/0915/8931/2891/files/gempages_576527900862317…"
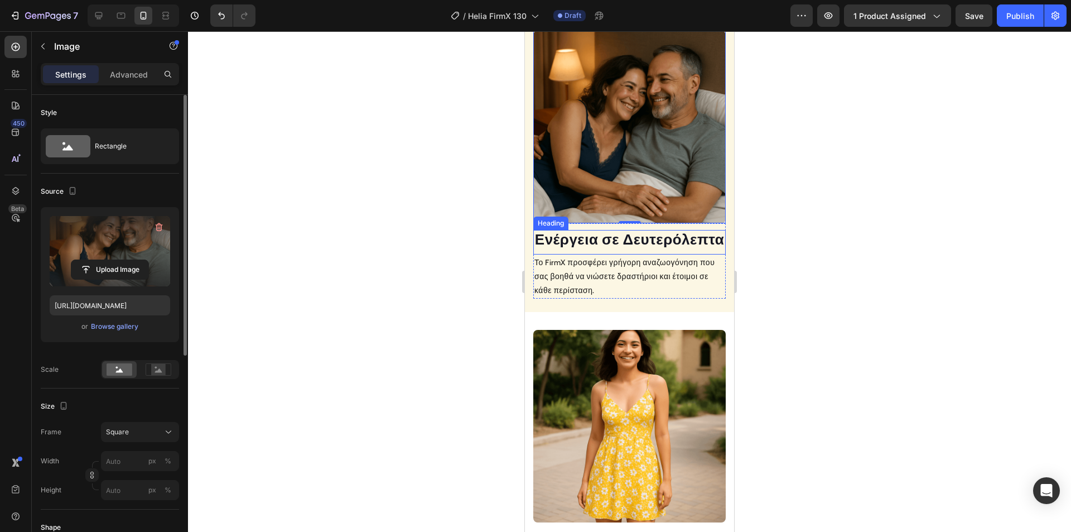
scroll to position [1067, 0]
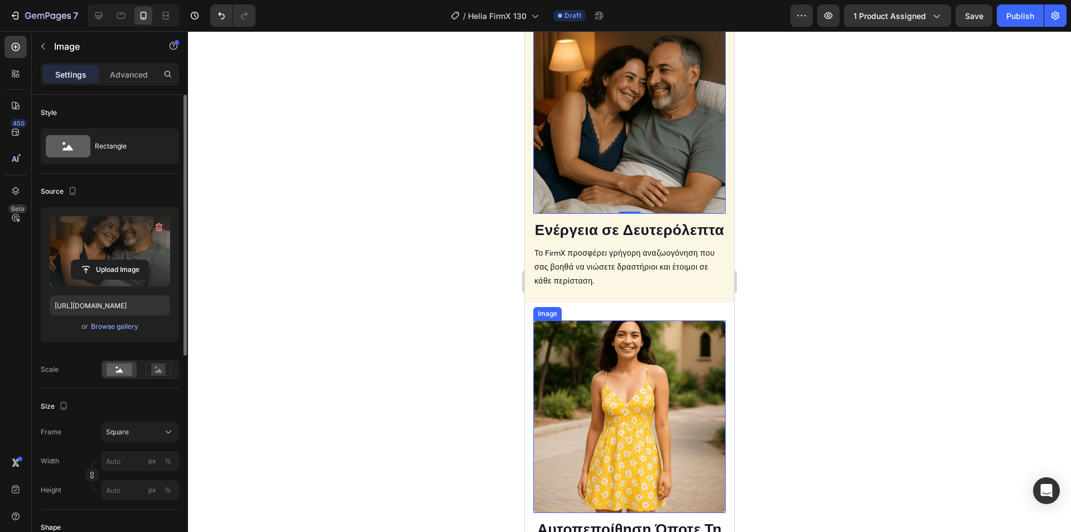
click at [608, 416] on img at bounding box center [629, 416] width 193 height 193
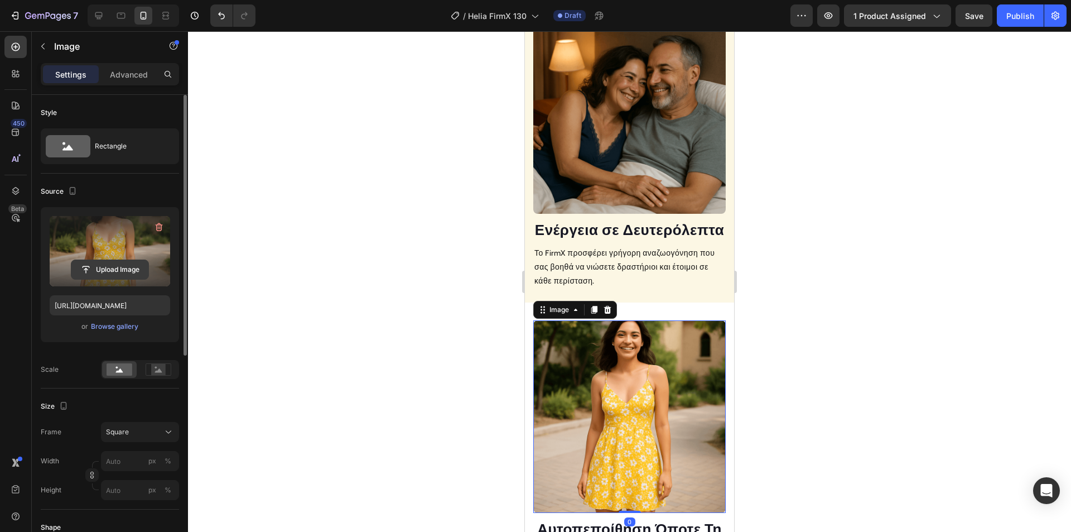
click at [133, 264] on input "file" at bounding box center [109, 269] width 77 height 19
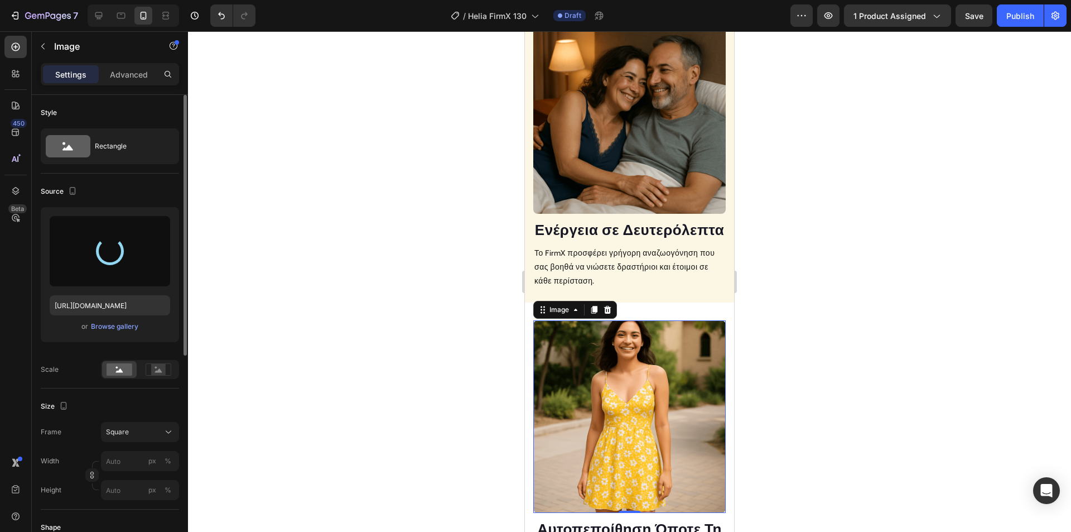
type input "https://cdn.shopify.com/s/files/1/0915/8931/2891/files/gempages_576527900862317…"
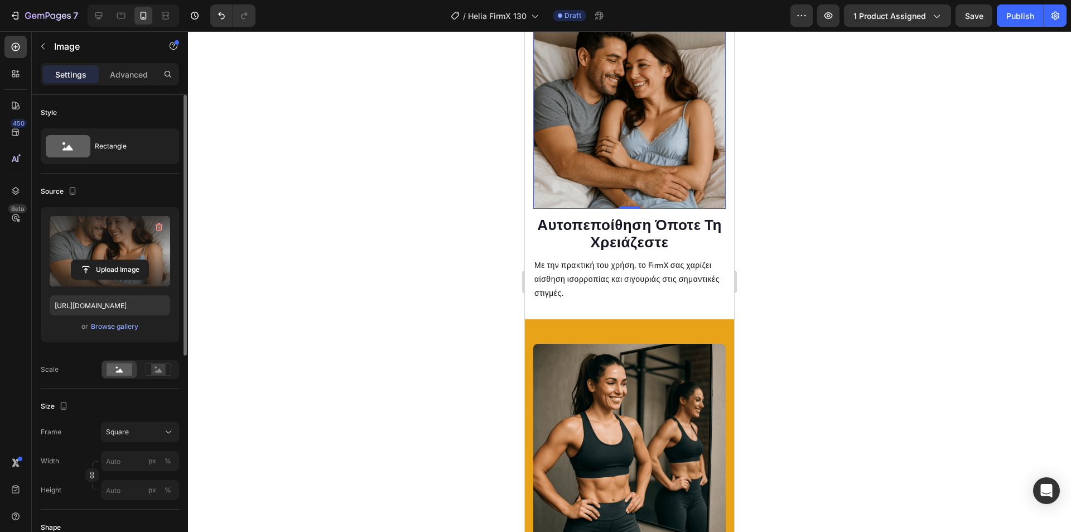
scroll to position [1402, 0]
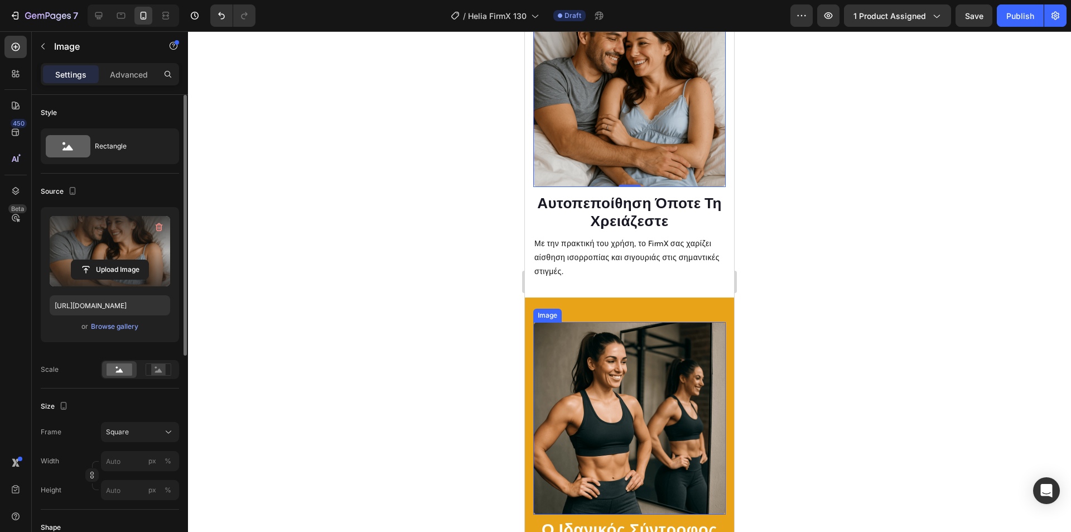
click at [618, 378] on img at bounding box center [629, 418] width 193 height 193
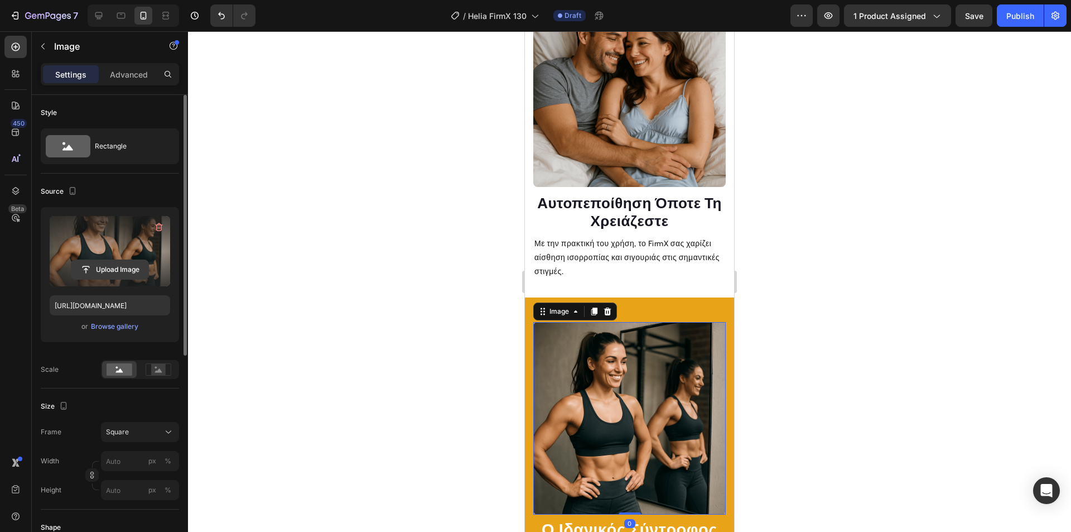
click at [93, 264] on input "file" at bounding box center [109, 269] width 77 height 19
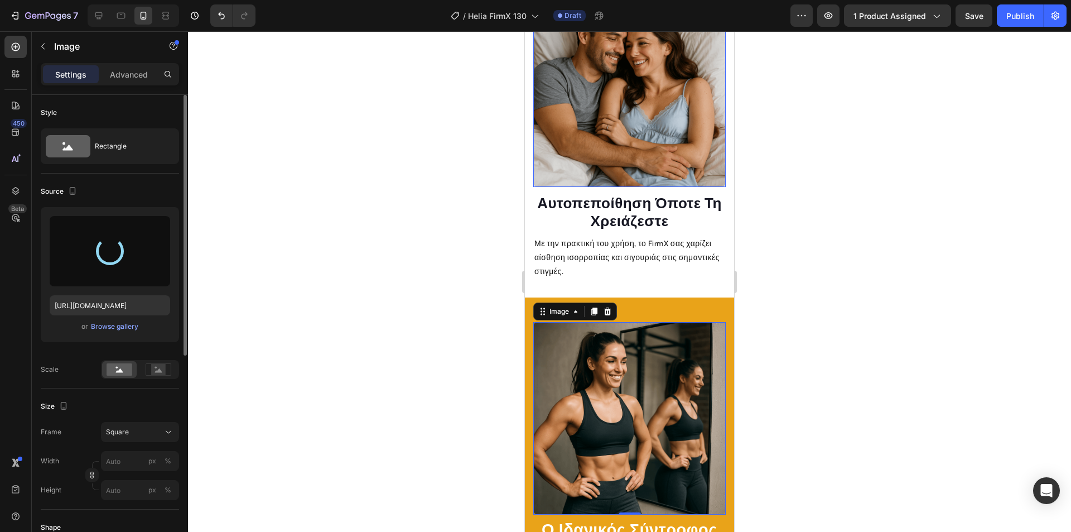
type input "https://cdn.shopify.com/s/files/1/0915/8931/2891/files/gempages_576527900862317…"
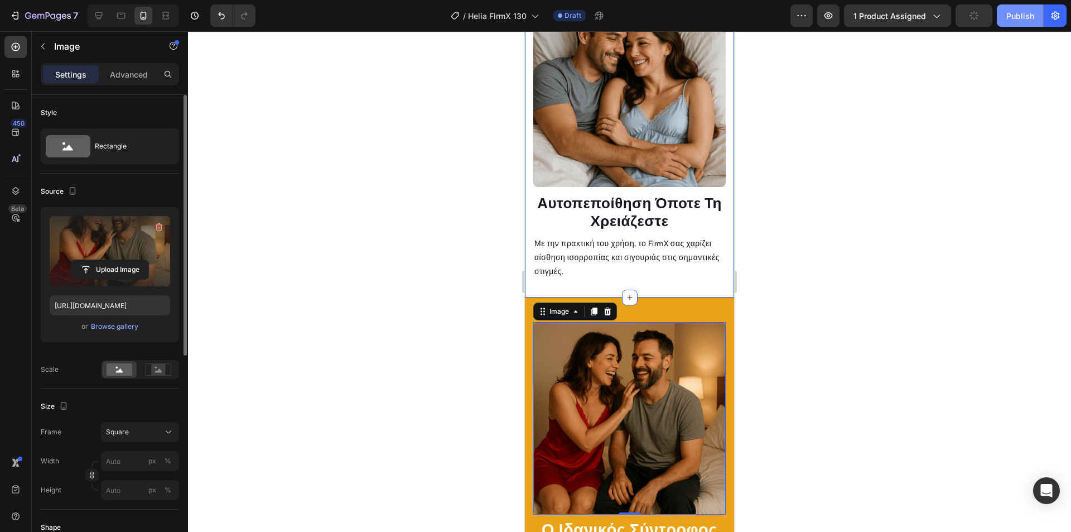
click at [1026, 15] on div "Publish" at bounding box center [1021, 16] width 28 height 12
